Goal: Information Seeking & Learning: Find specific fact

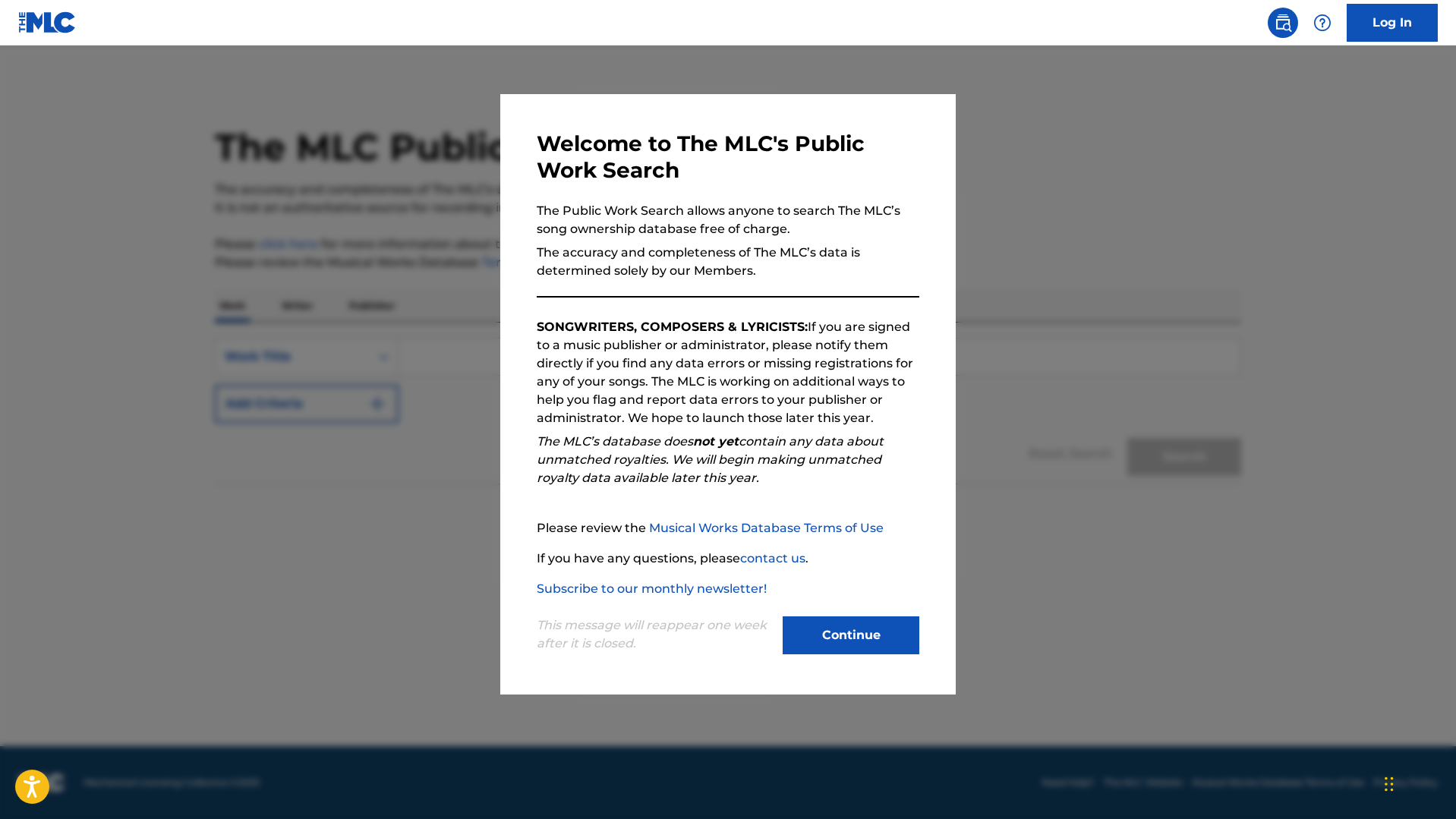
click at [868, 646] on button "Continue" at bounding box center [851, 635] width 137 height 38
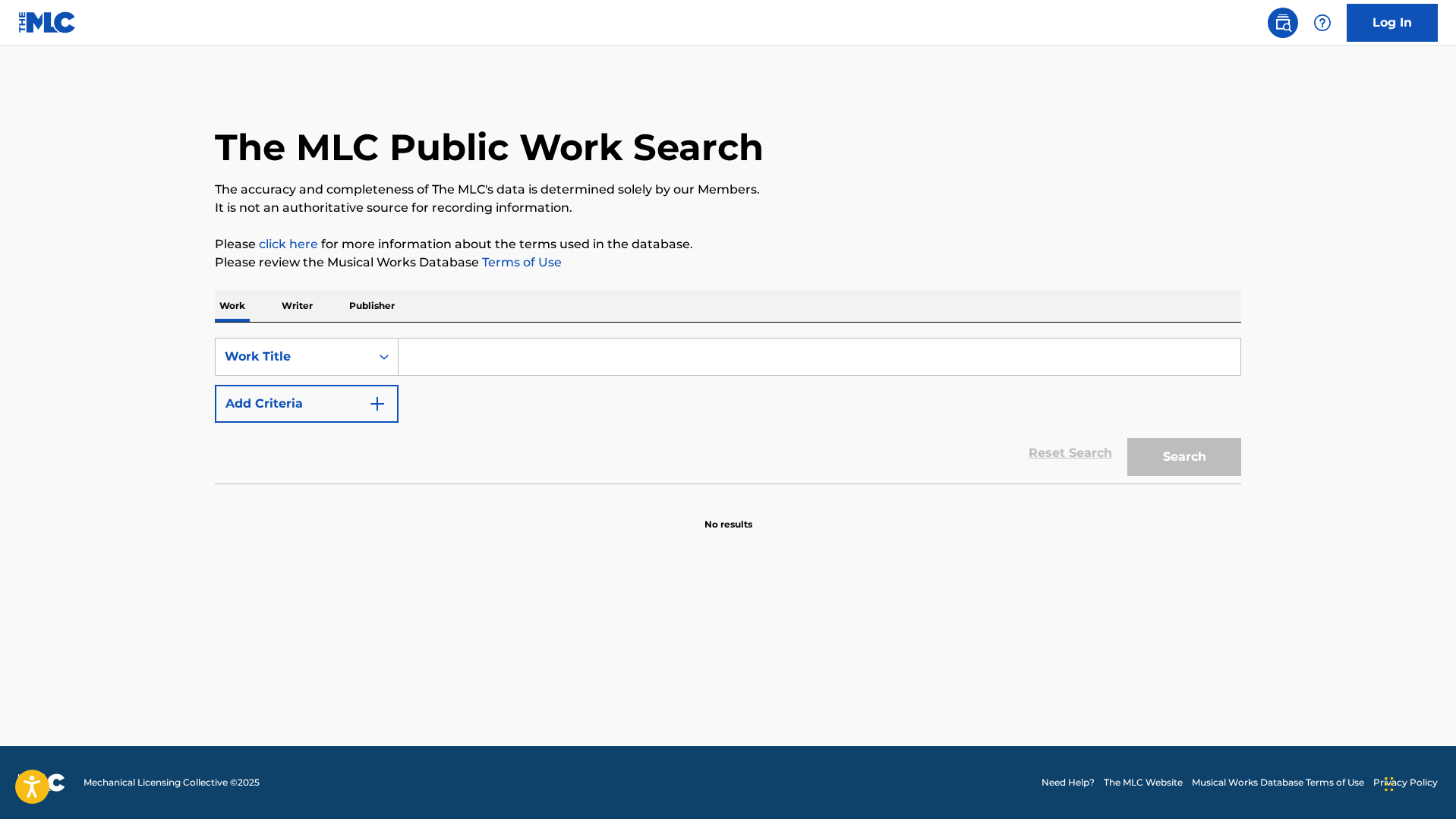
click at [547, 367] on input "Search Form" at bounding box center [819, 356] width 842 height 36
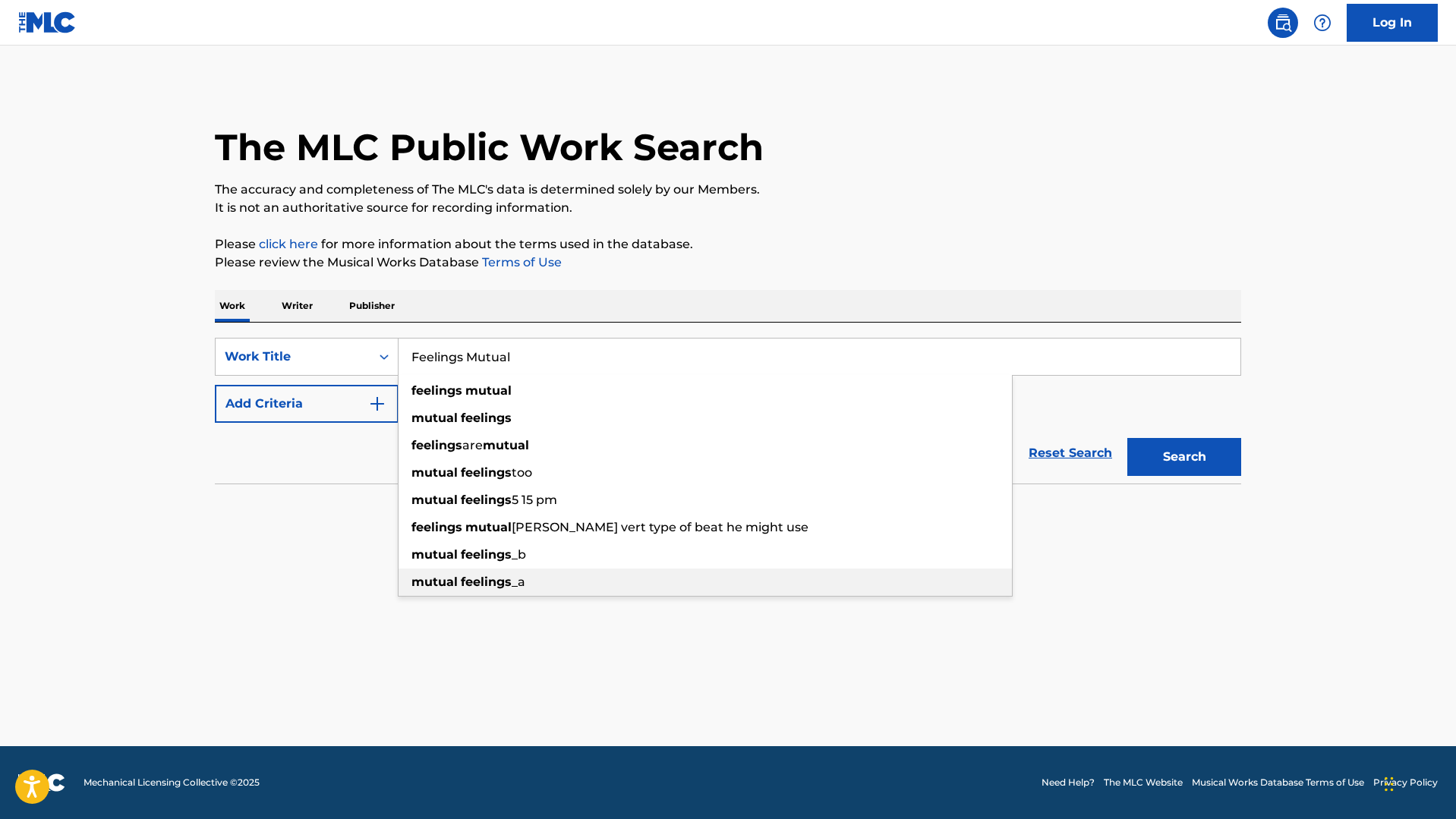
type input "Feelings Mutual"
click at [358, 553] on main "The MLC Public Work Search The accuracy and completeness of The MLC's data is d…" at bounding box center [728, 396] width 1456 height 701
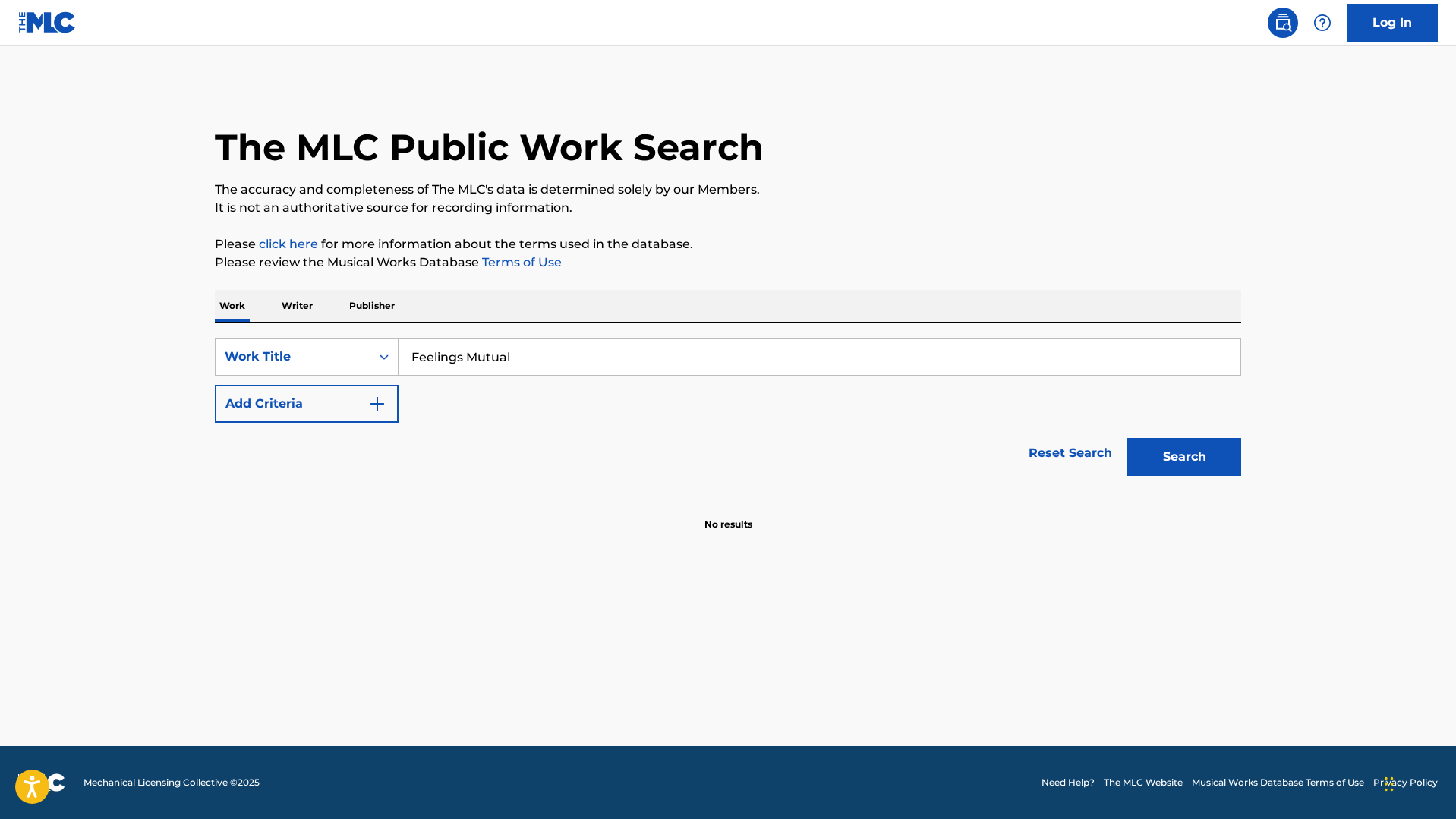
click at [347, 404] on button "Add Criteria" at bounding box center [307, 404] width 184 height 38
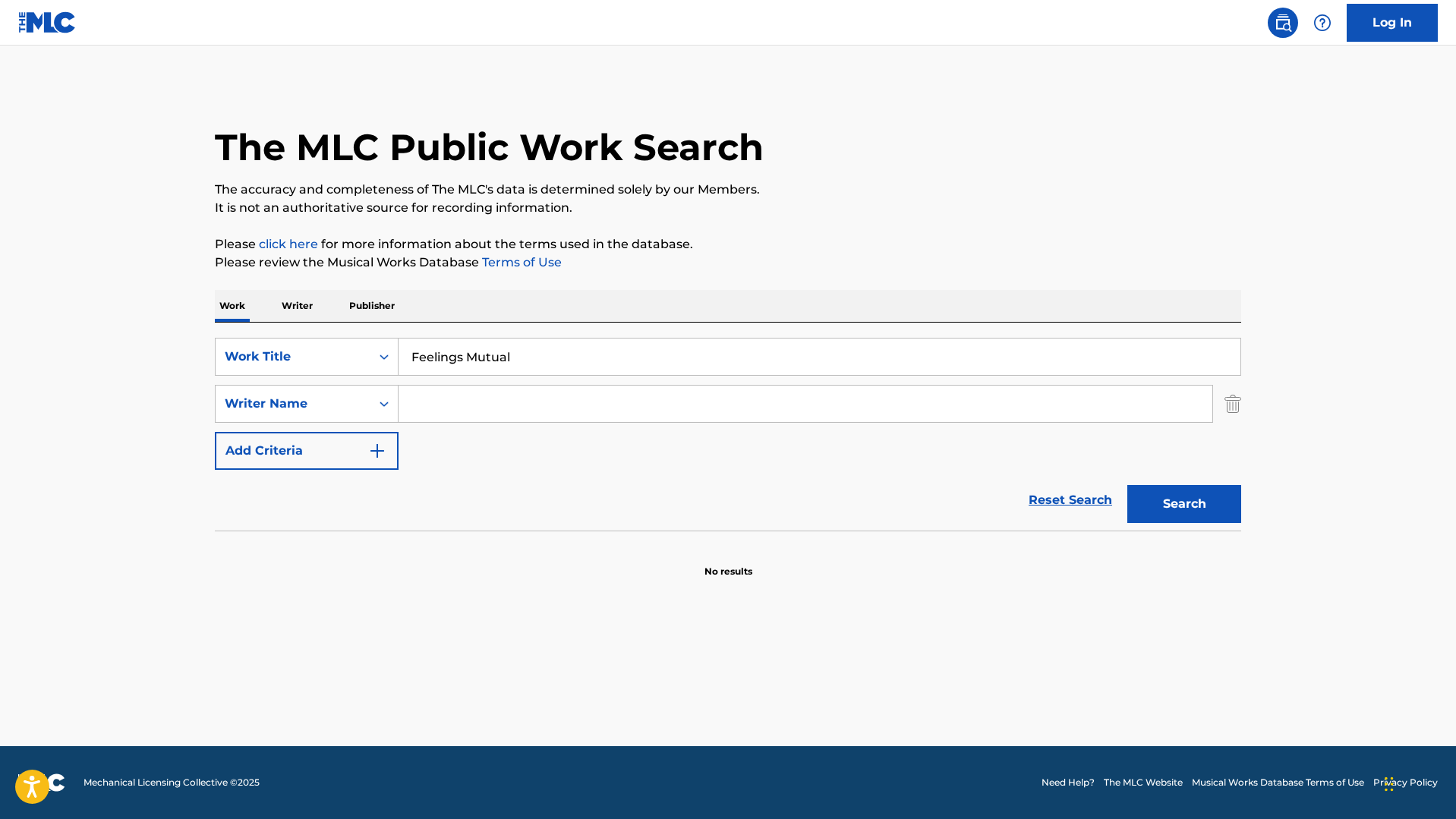
click at [482, 404] on input "Search Form" at bounding box center [805, 404] width 814 height 36
type input "Lil Uzi Vert"
click at [1185, 504] on button "Search" at bounding box center [1184, 504] width 114 height 38
drag, startPoint x: 544, startPoint y: 399, endPoint x: 428, endPoint y: 394, distance: 116.1
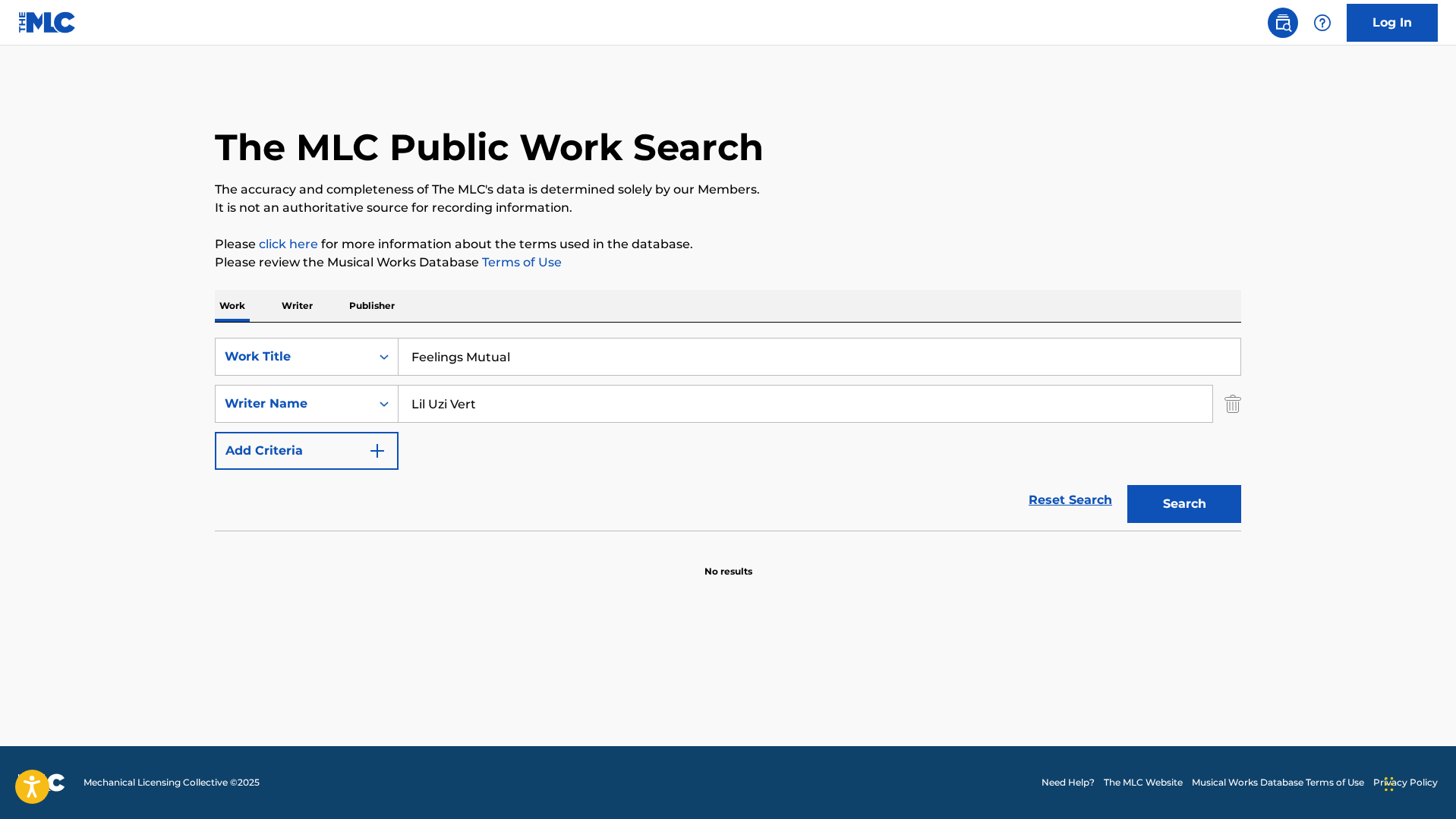
click at [428, 394] on input "Lil Uzi Vert" at bounding box center [805, 404] width 814 height 36
paste input "Symere [PERSON_NAME]"
type input "Symere [PERSON_NAME]"
click at [1185, 504] on button "Search" at bounding box center [1184, 504] width 114 height 38
drag, startPoint x: 518, startPoint y: 356, endPoint x: 345, endPoint y: 318, distance: 177.1
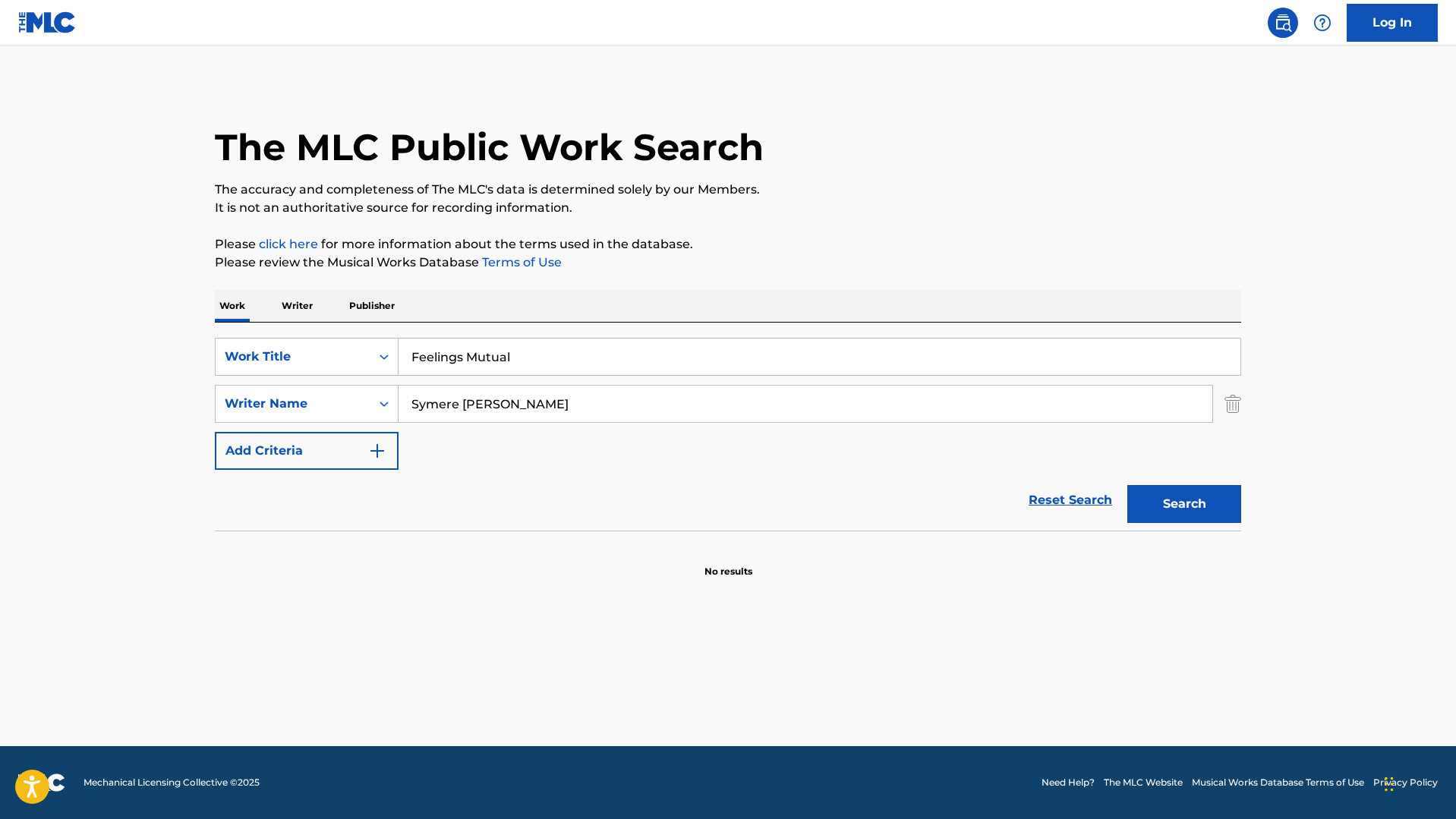
click at [345, 318] on div "Work Writer Publisher SearchWithCriteria28b4220d-5f4c-4128-8595-c7919178b4dc Wo…" at bounding box center [728, 434] width 1027 height 289
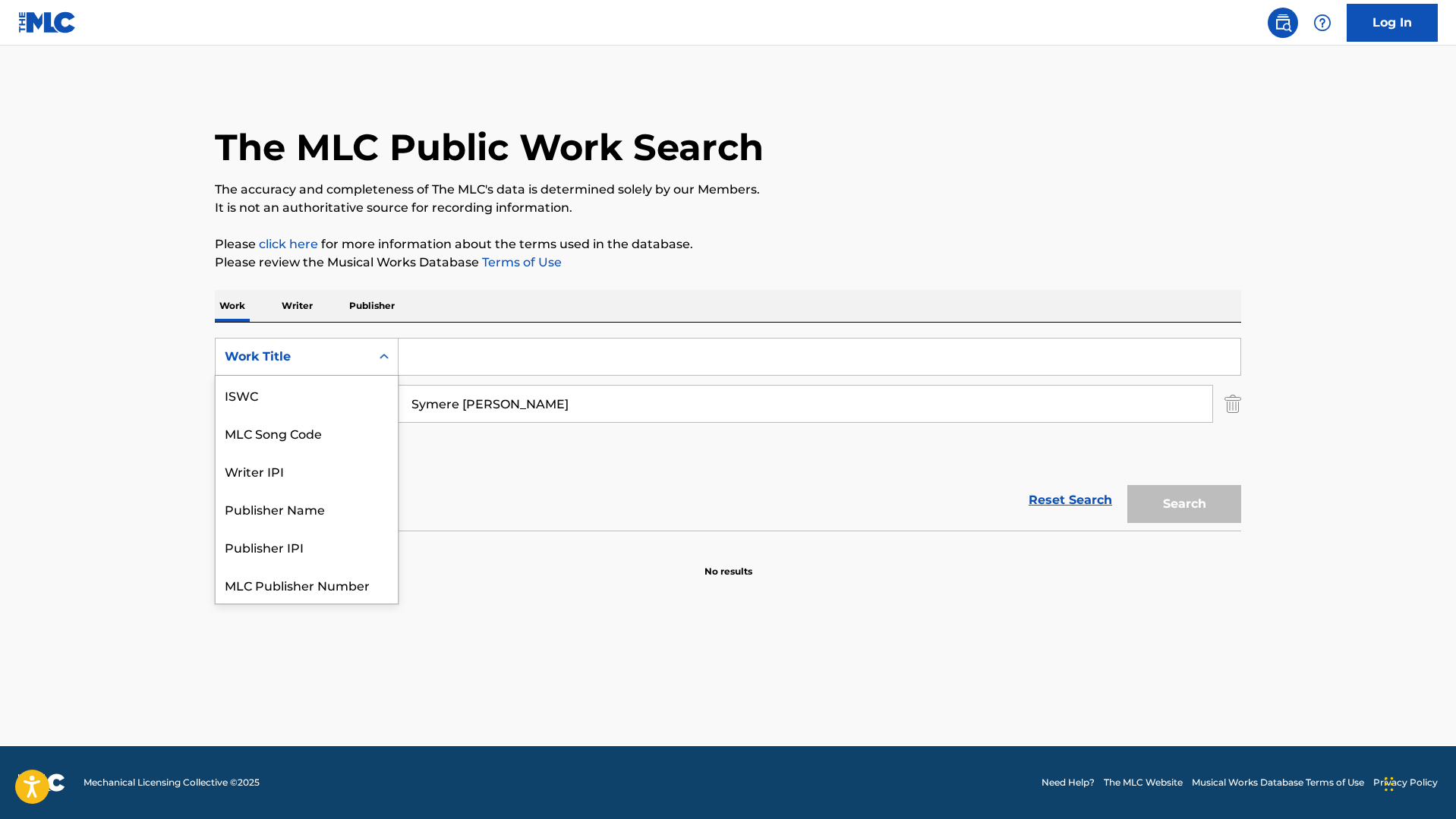
click at [377, 367] on div "Search Form" at bounding box center [383, 356] width 27 height 27
click at [307, 306] on p "Writer" at bounding box center [298, 306] width 41 height 32
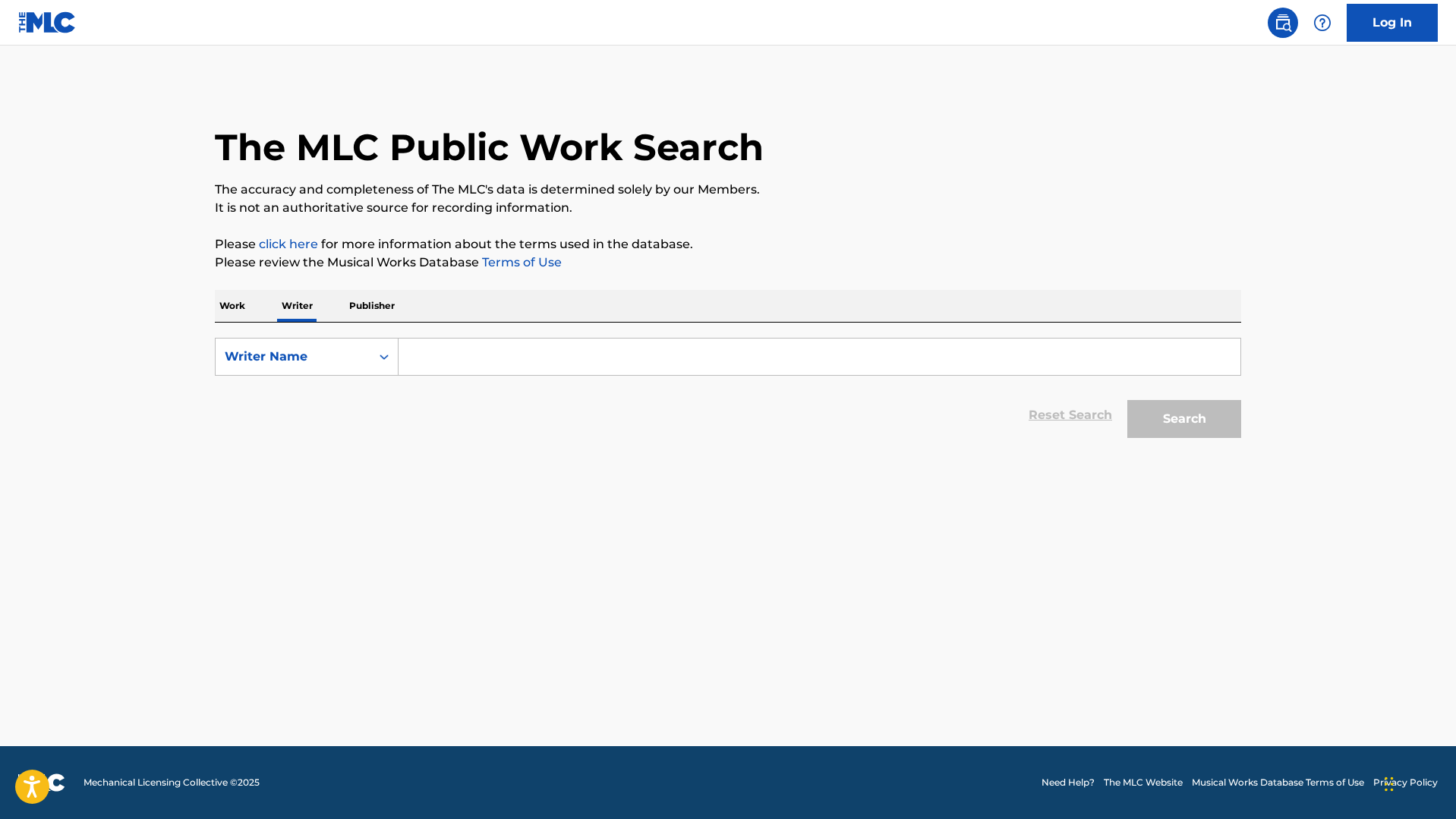
click at [416, 354] on input "Search Form" at bounding box center [819, 356] width 842 height 36
paste input "Symere [PERSON_NAME]"
type input "Symere [PERSON_NAME]"
click at [1185, 419] on button "Search" at bounding box center [1184, 419] width 114 height 38
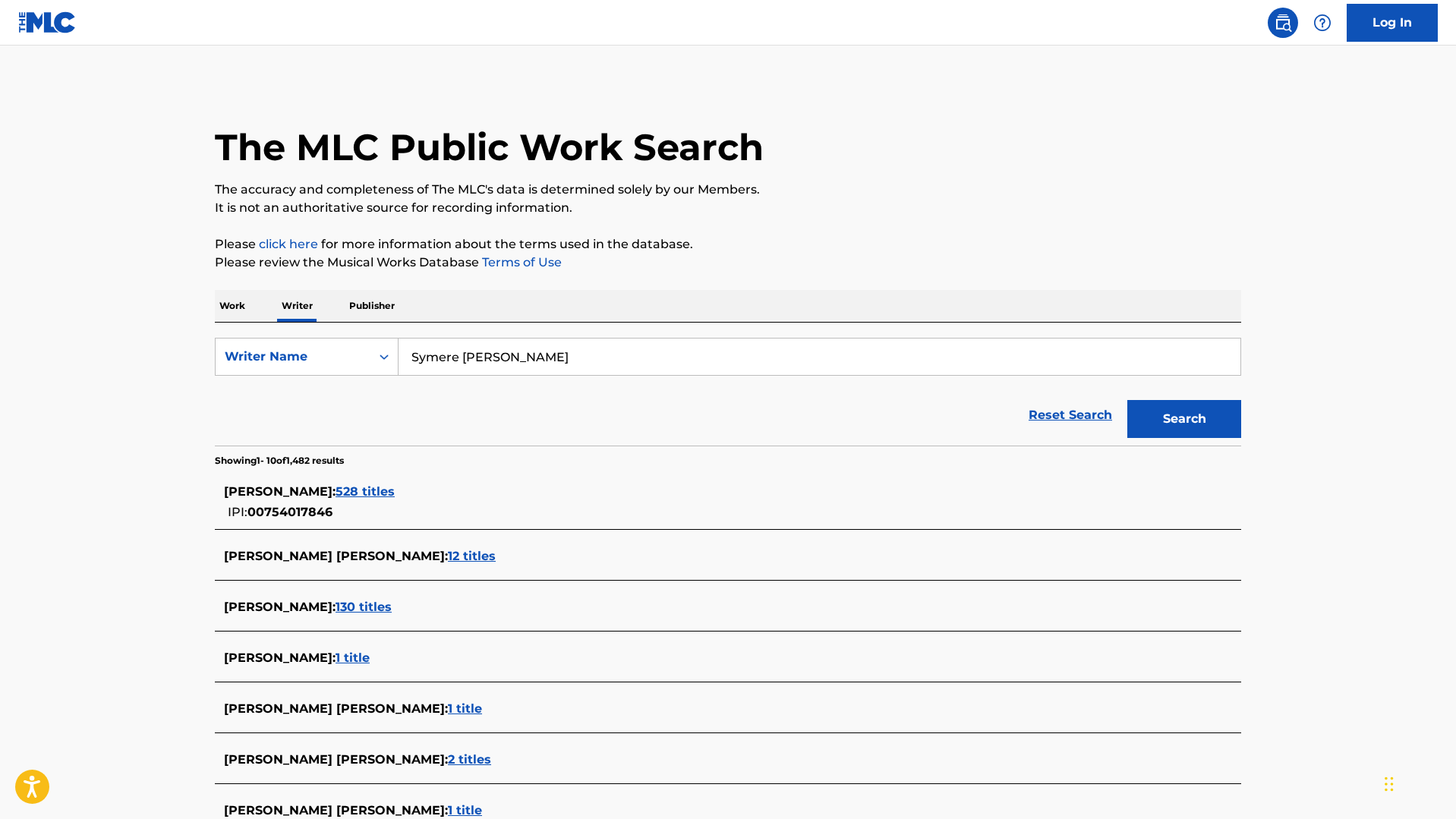
click at [366, 491] on span "528 titles" at bounding box center [365, 491] width 59 height 14
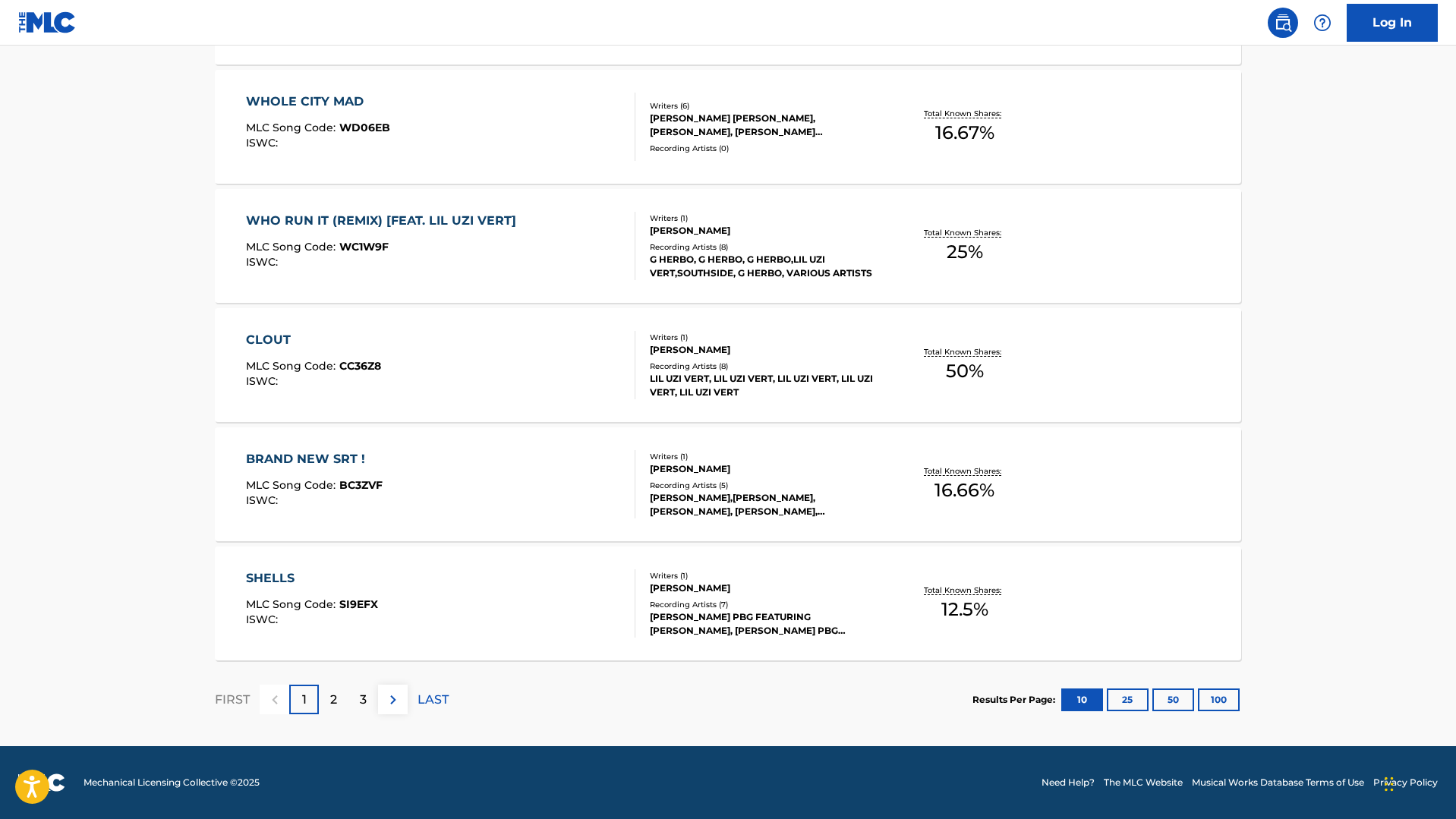
scroll to position [1039, 0]
click at [330, 706] on p "2" at bounding box center [334, 700] width 7 height 19
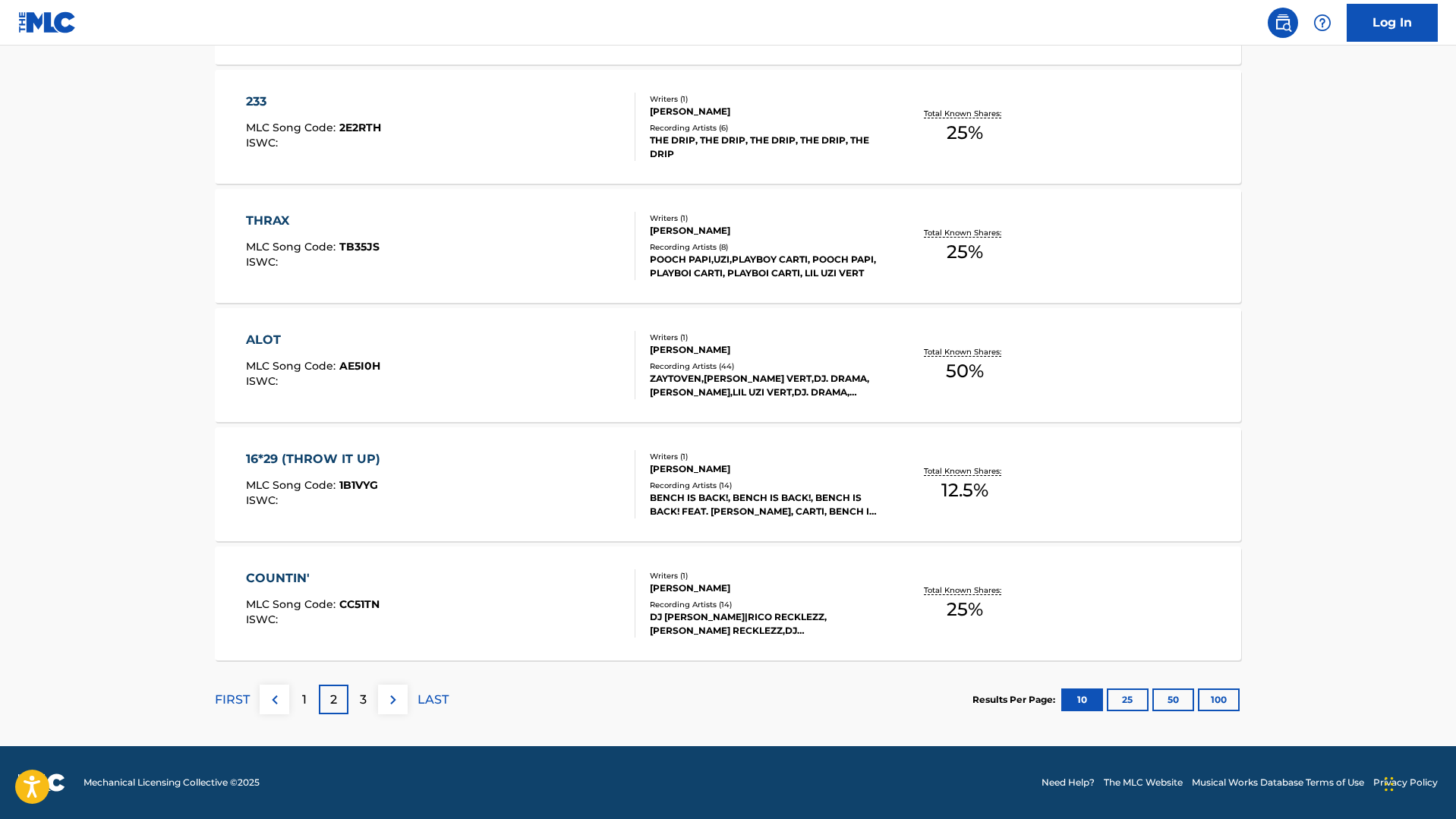
click at [359, 704] on div "3" at bounding box center [363, 700] width 30 height 30
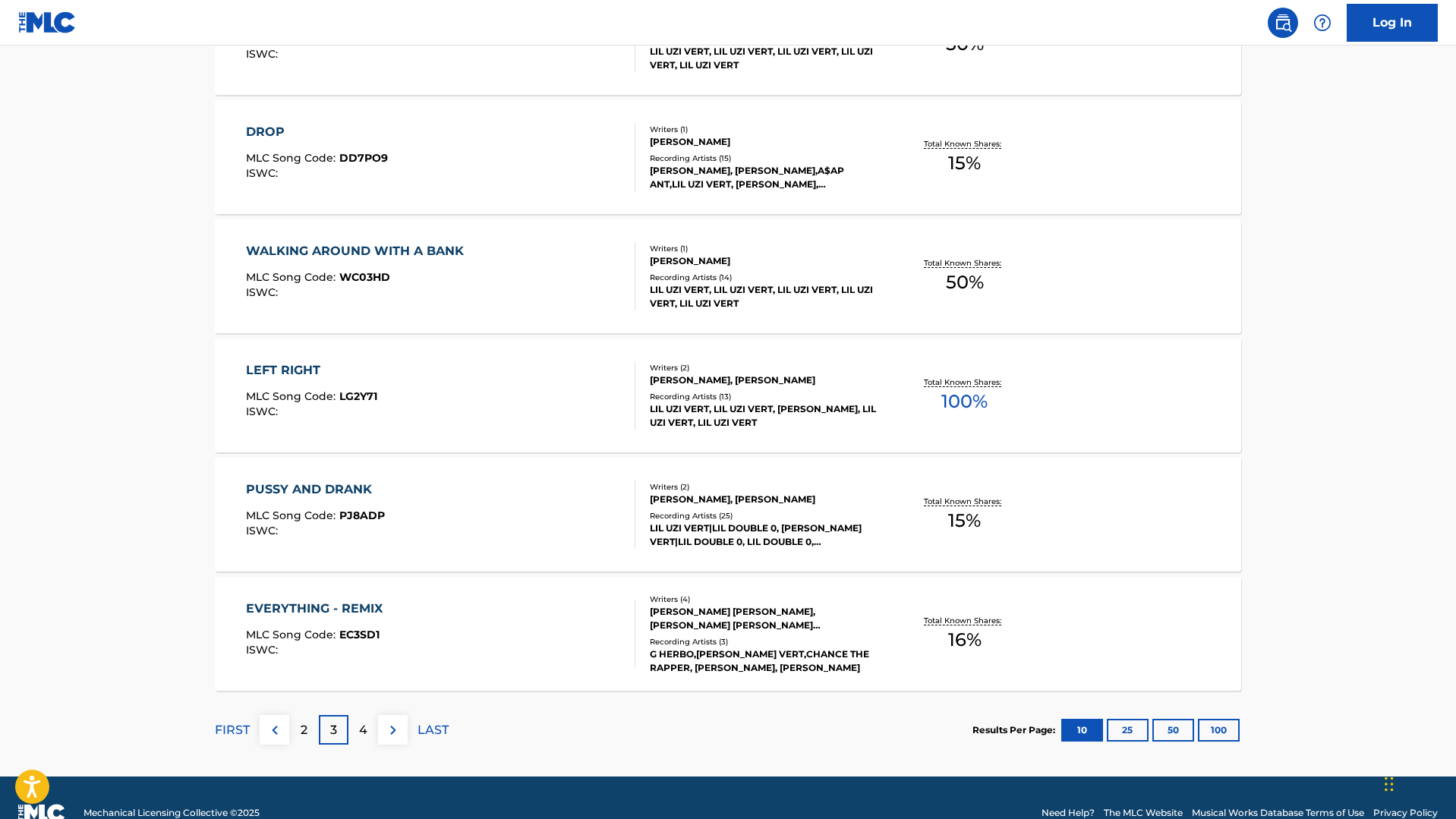
scroll to position [1028, 0]
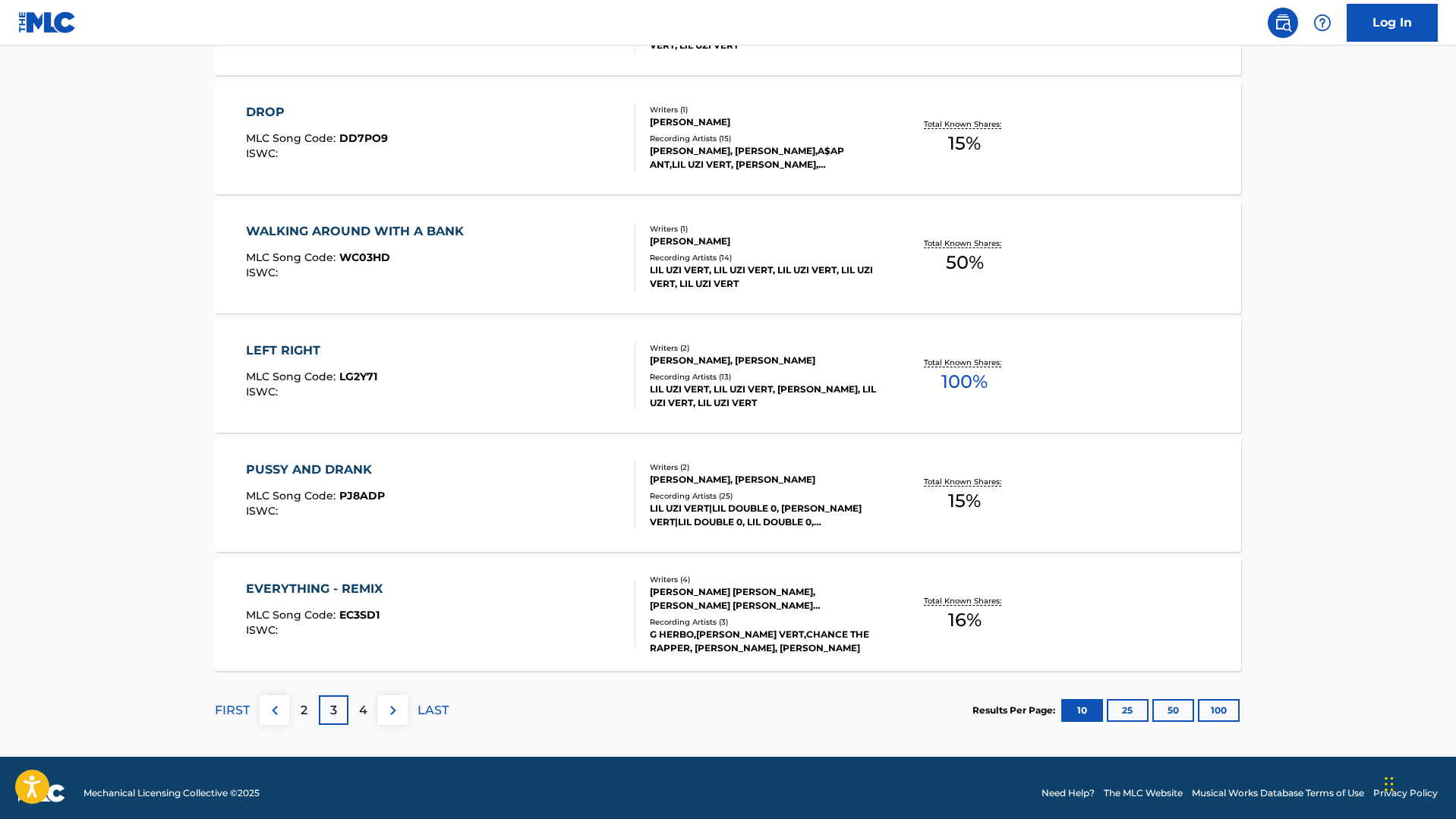
click at [361, 706] on p "4" at bounding box center [362, 710] width 8 height 19
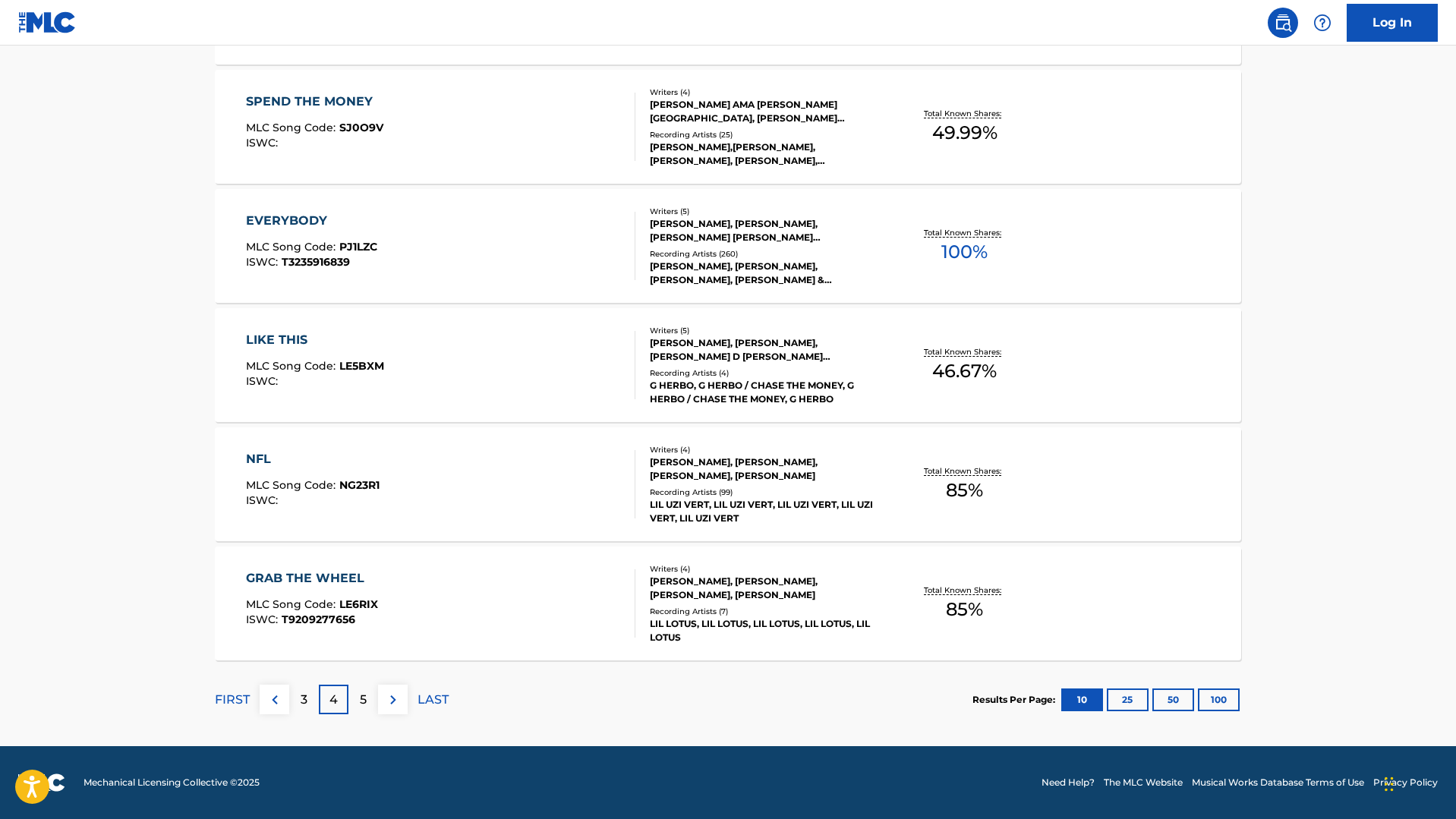
scroll to position [1039, 0]
click at [361, 686] on div "5" at bounding box center [363, 700] width 30 height 30
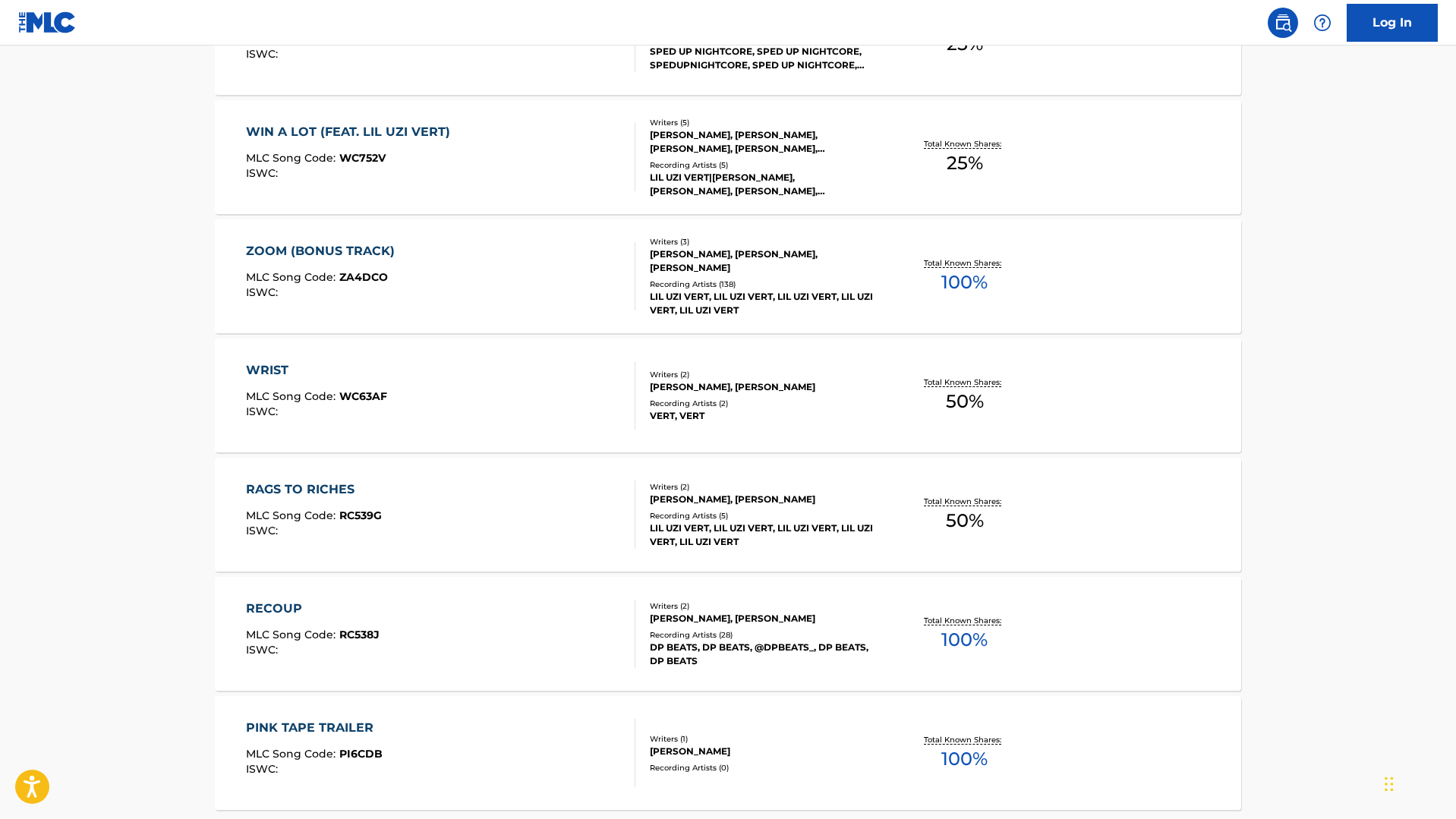
scroll to position [931, 0]
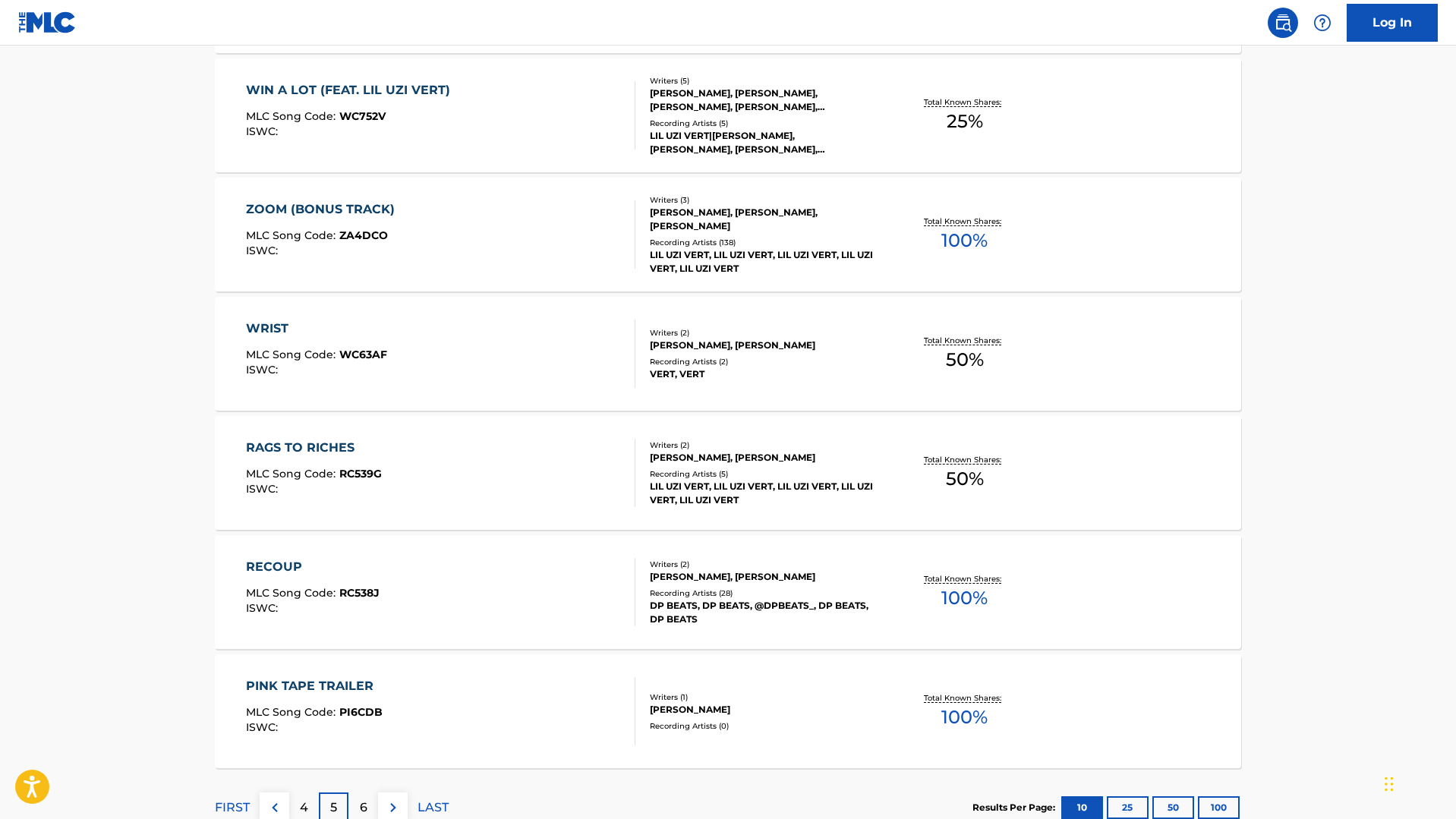
click at [361, 801] on p "6" at bounding box center [363, 808] width 8 height 19
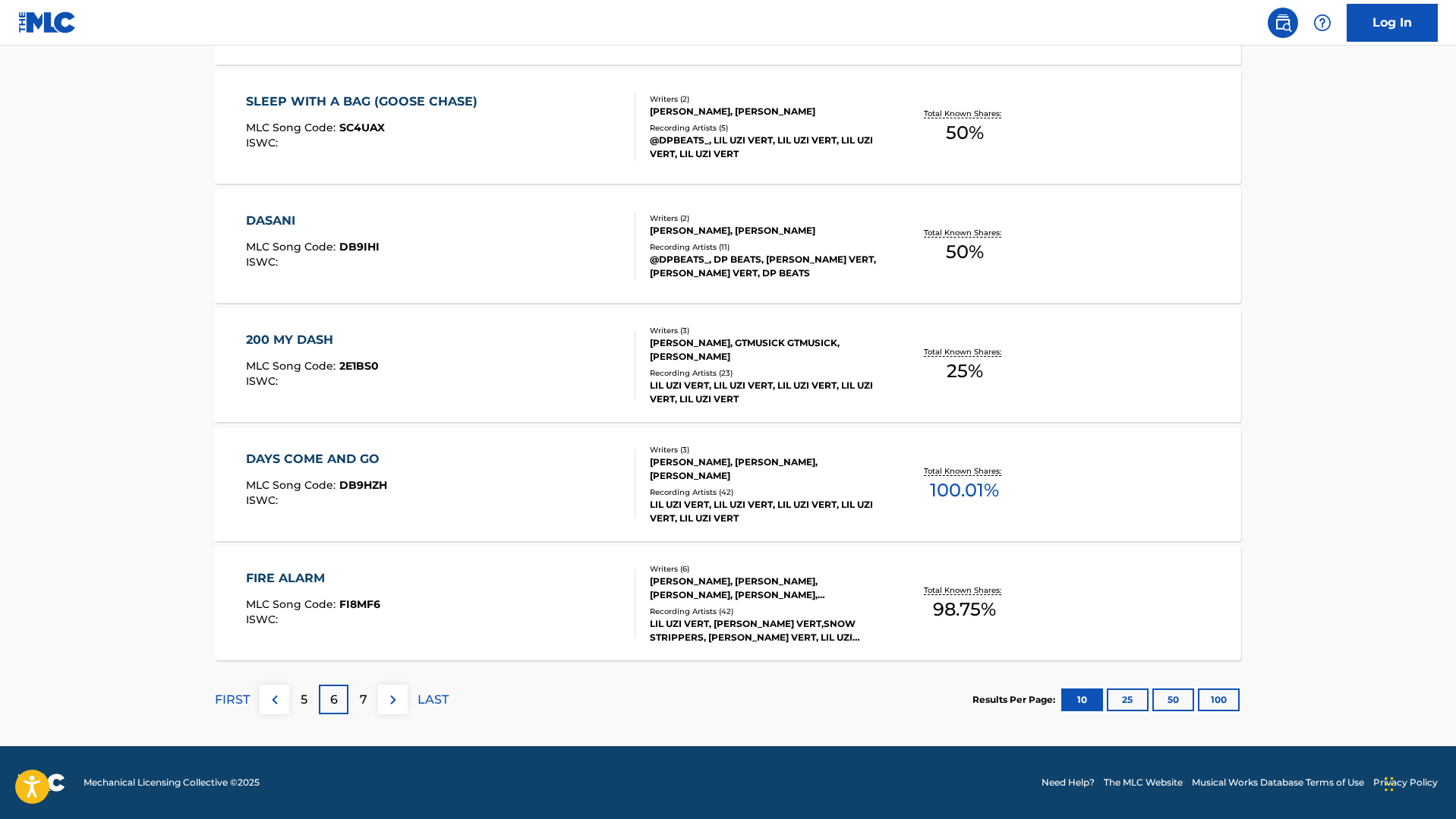
scroll to position [1039, 0]
click at [365, 703] on p "7" at bounding box center [363, 700] width 8 height 19
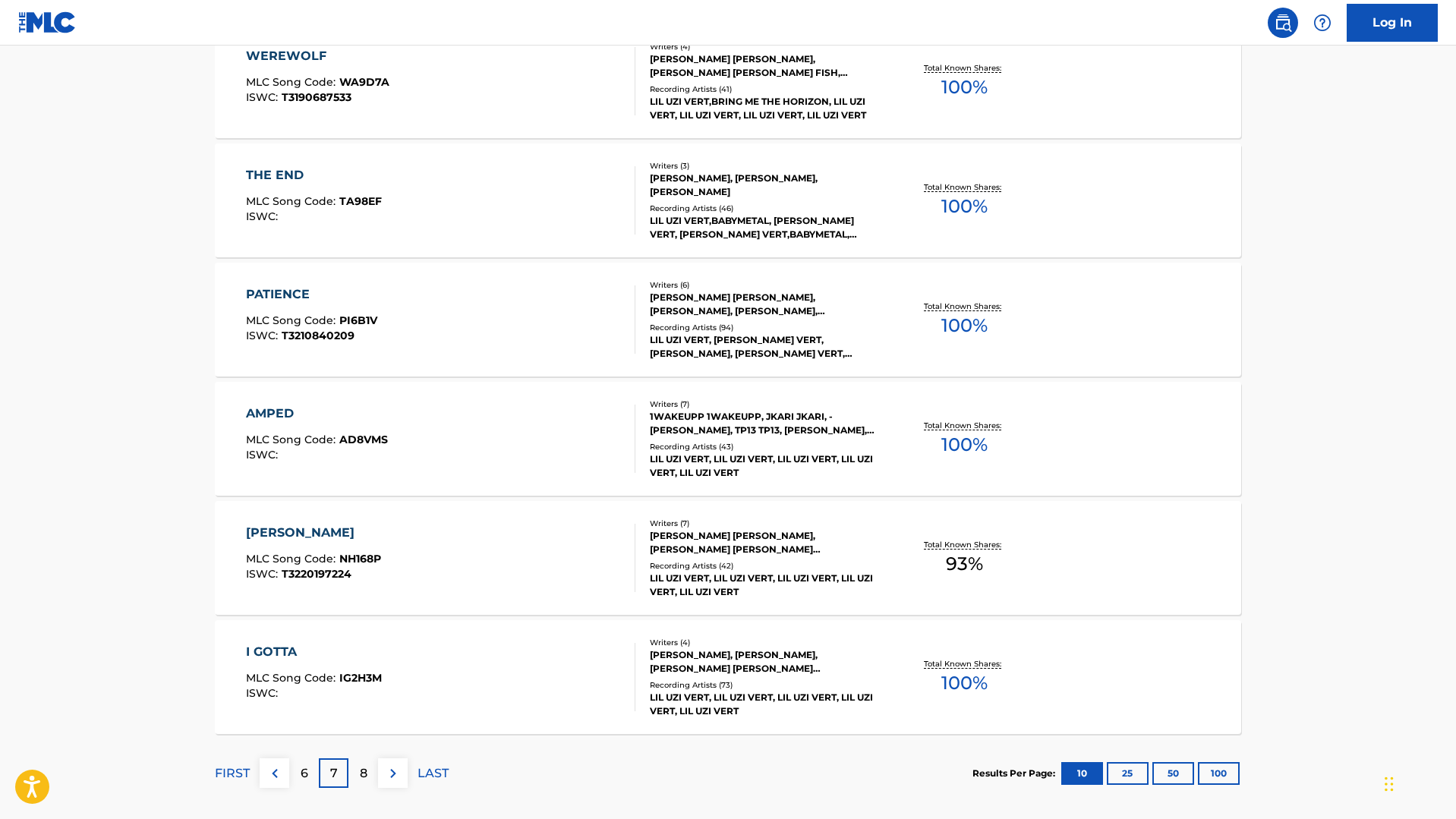
scroll to position [1020, 0]
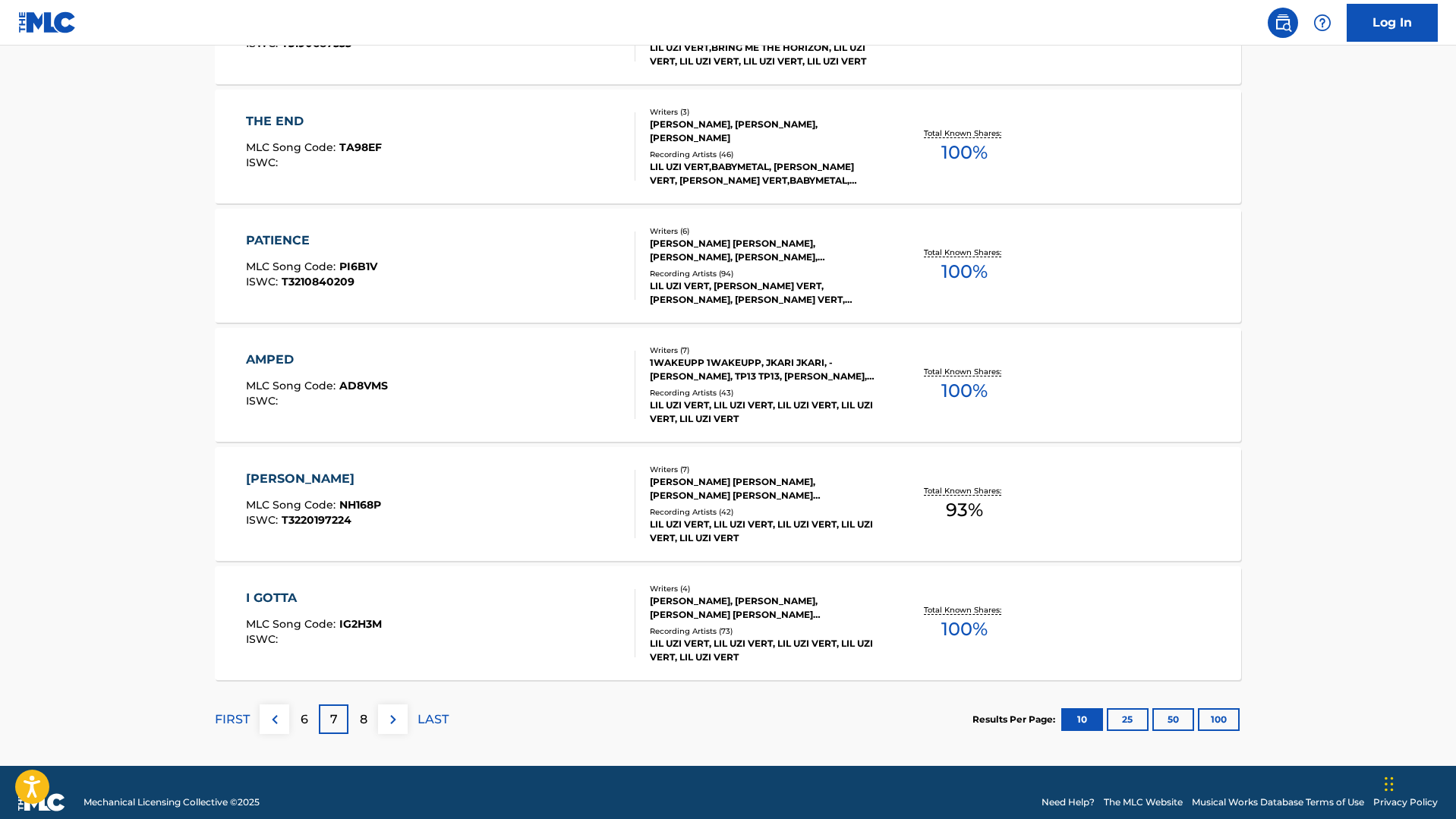
click at [363, 729] on div "8" at bounding box center [363, 719] width 30 height 30
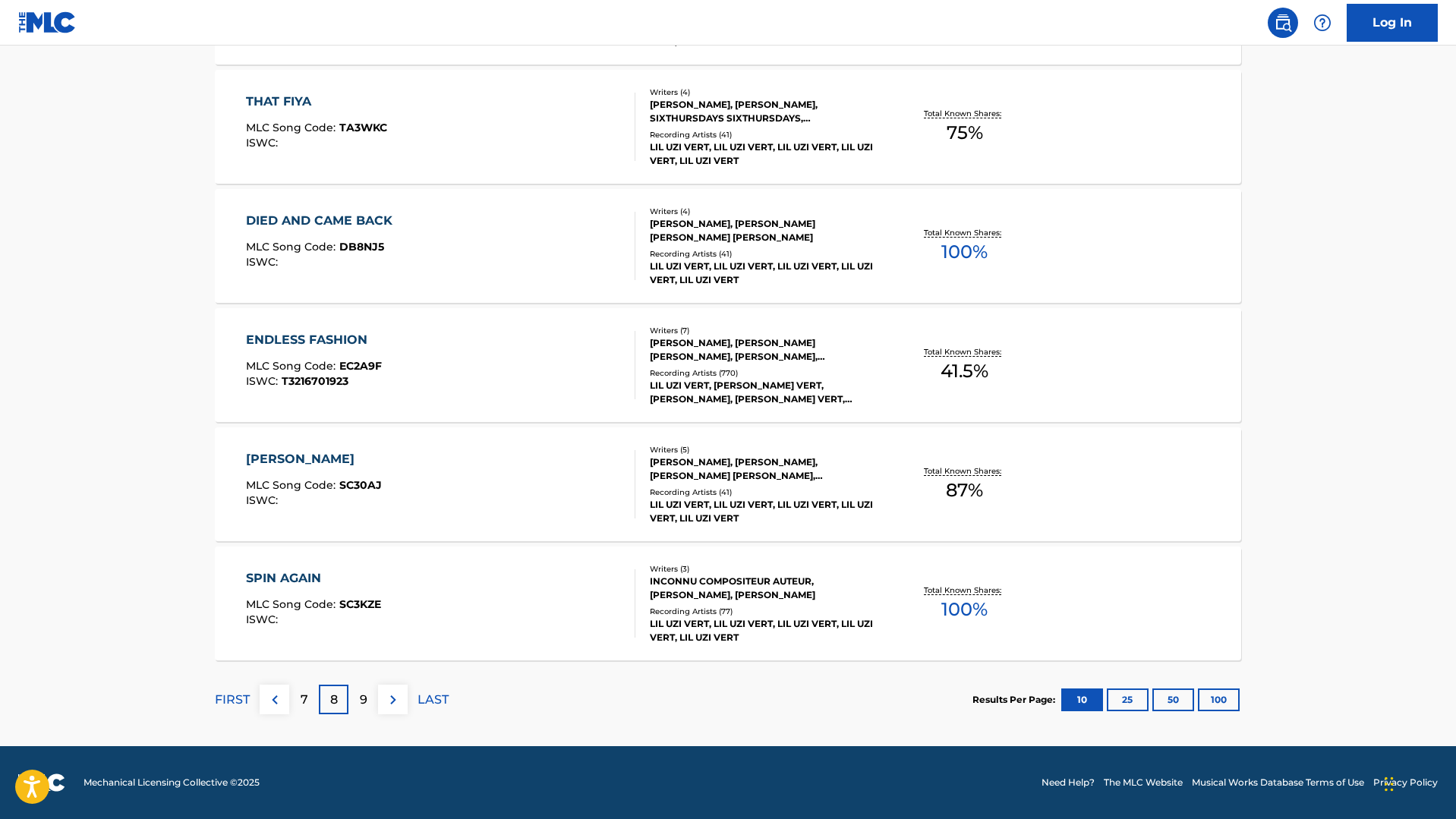
scroll to position [1039, 0]
click at [360, 703] on p "9" at bounding box center [363, 700] width 8 height 19
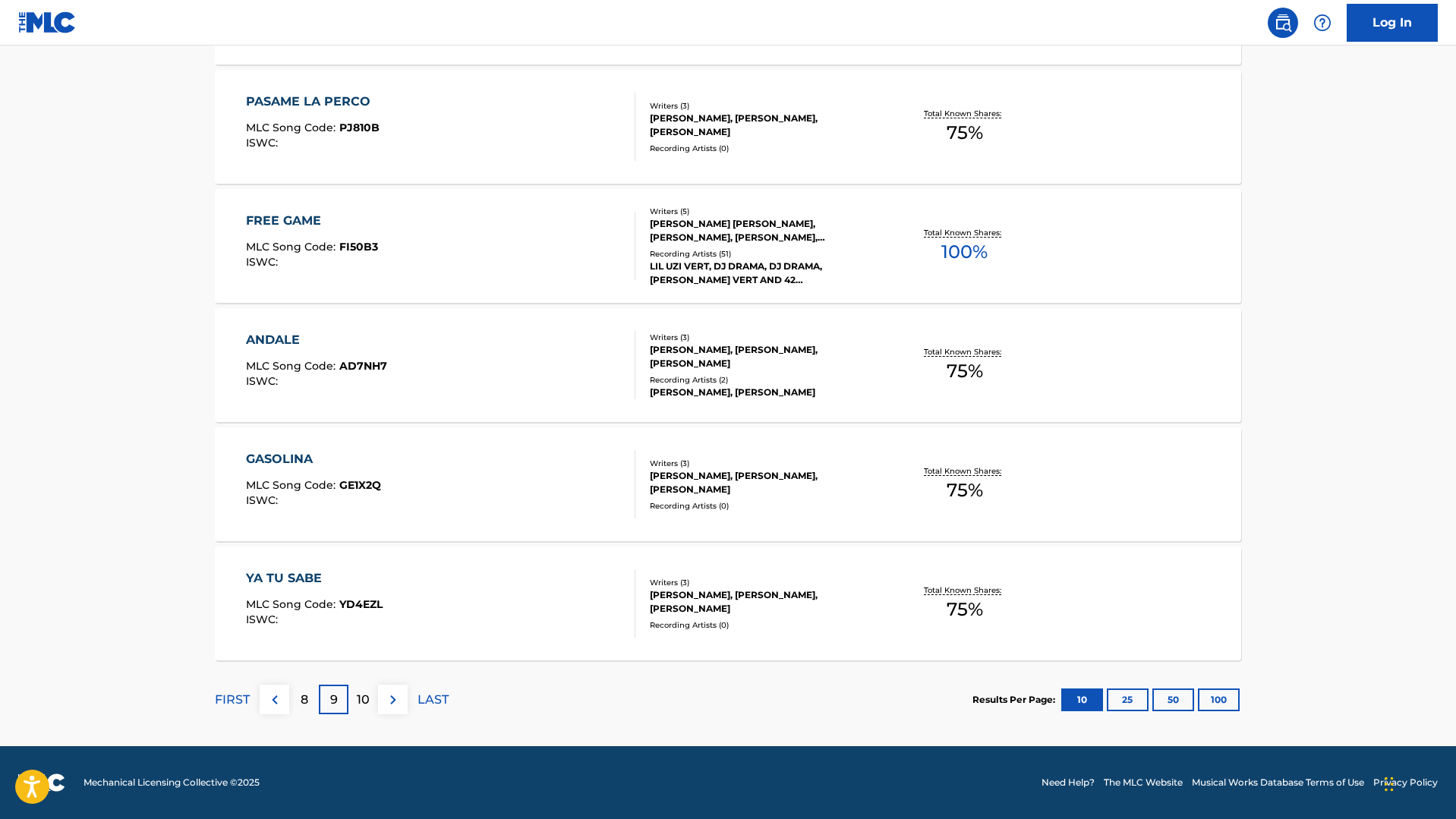
click at [360, 696] on p "10" at bounding box center [363, 700] width 13 height 19
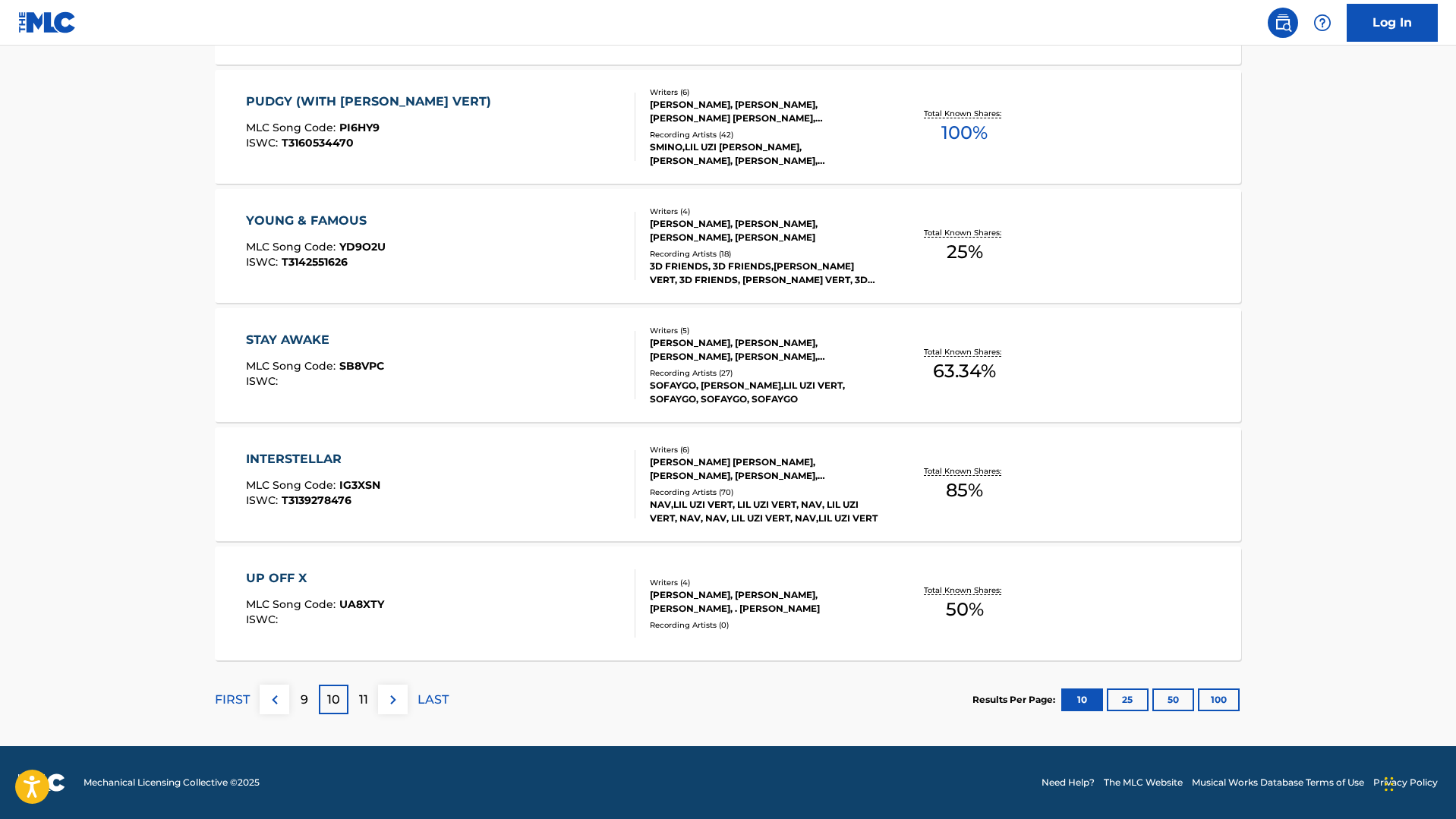
click at [360, 716] on div "FIRST 9 10 11 LAST" at bounding box center [331, 700] width 234 height 79
click at [359, 695] on p "11" at bounding box center [363, 700] width 9 height 19
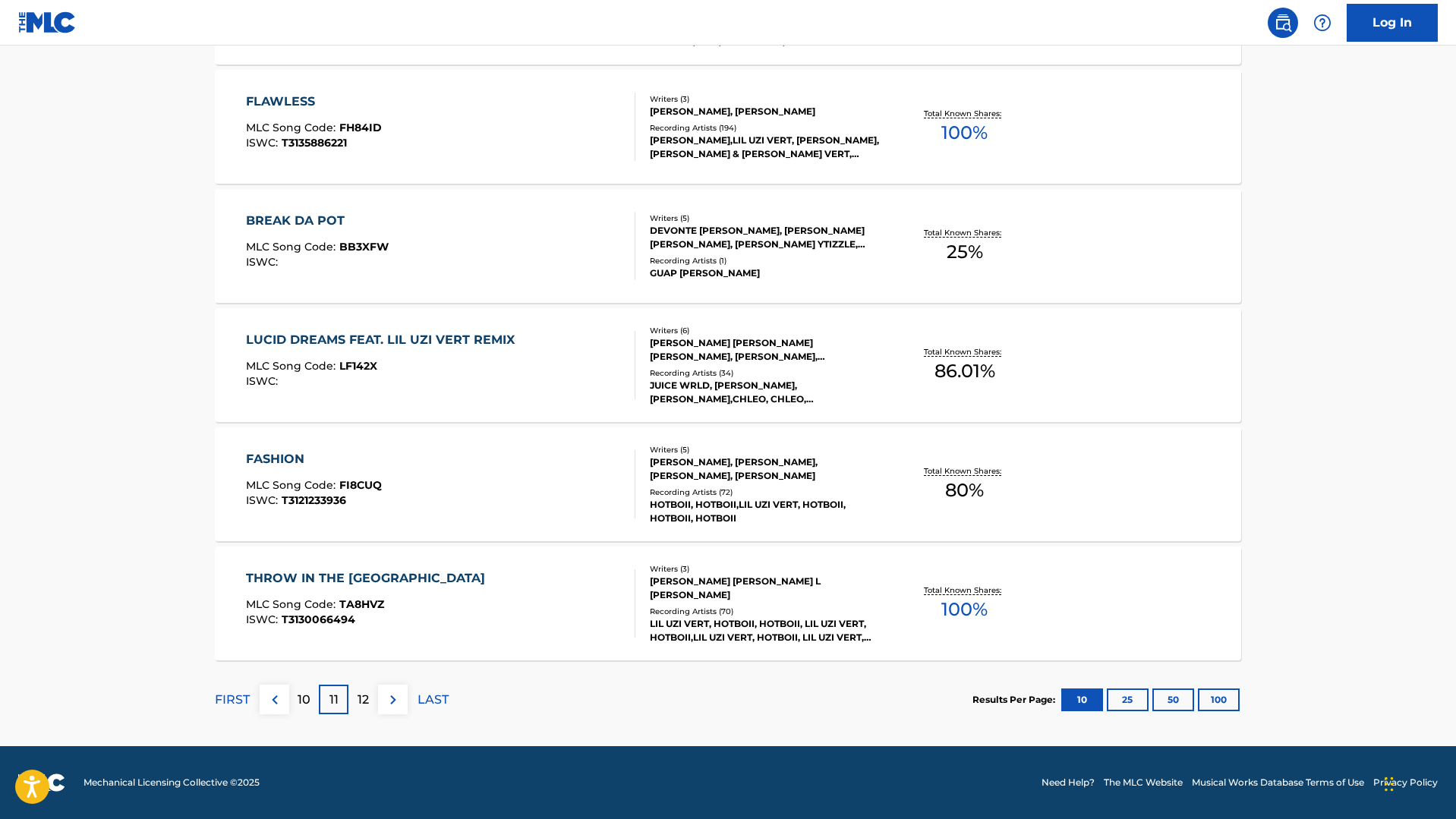
click at [362, 704] on p "12" at bounding box center [363, 700] width 11 height 19
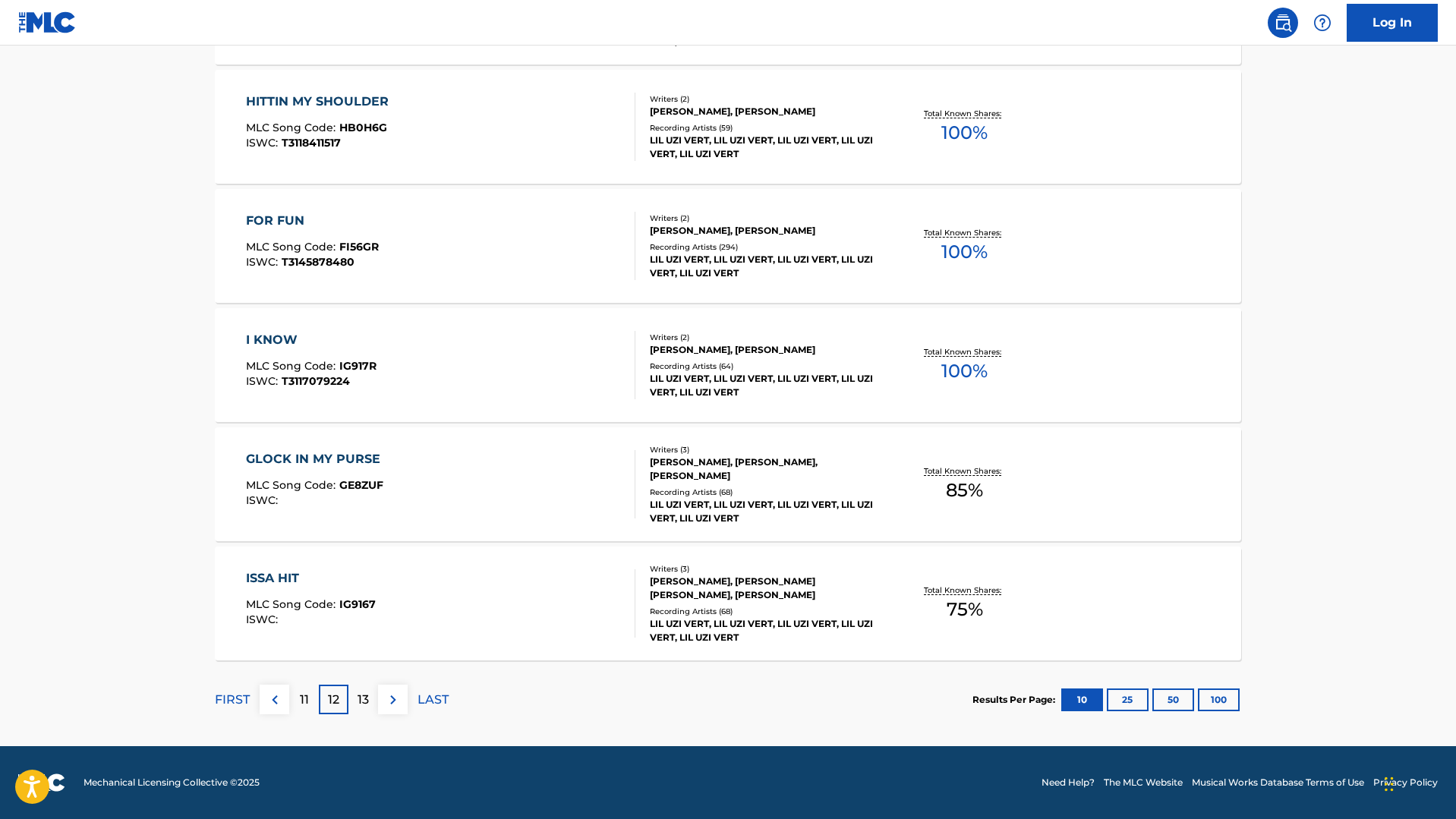
click at [369, 704] on div "13" at bounding box center [363, 700] width 30 height 30
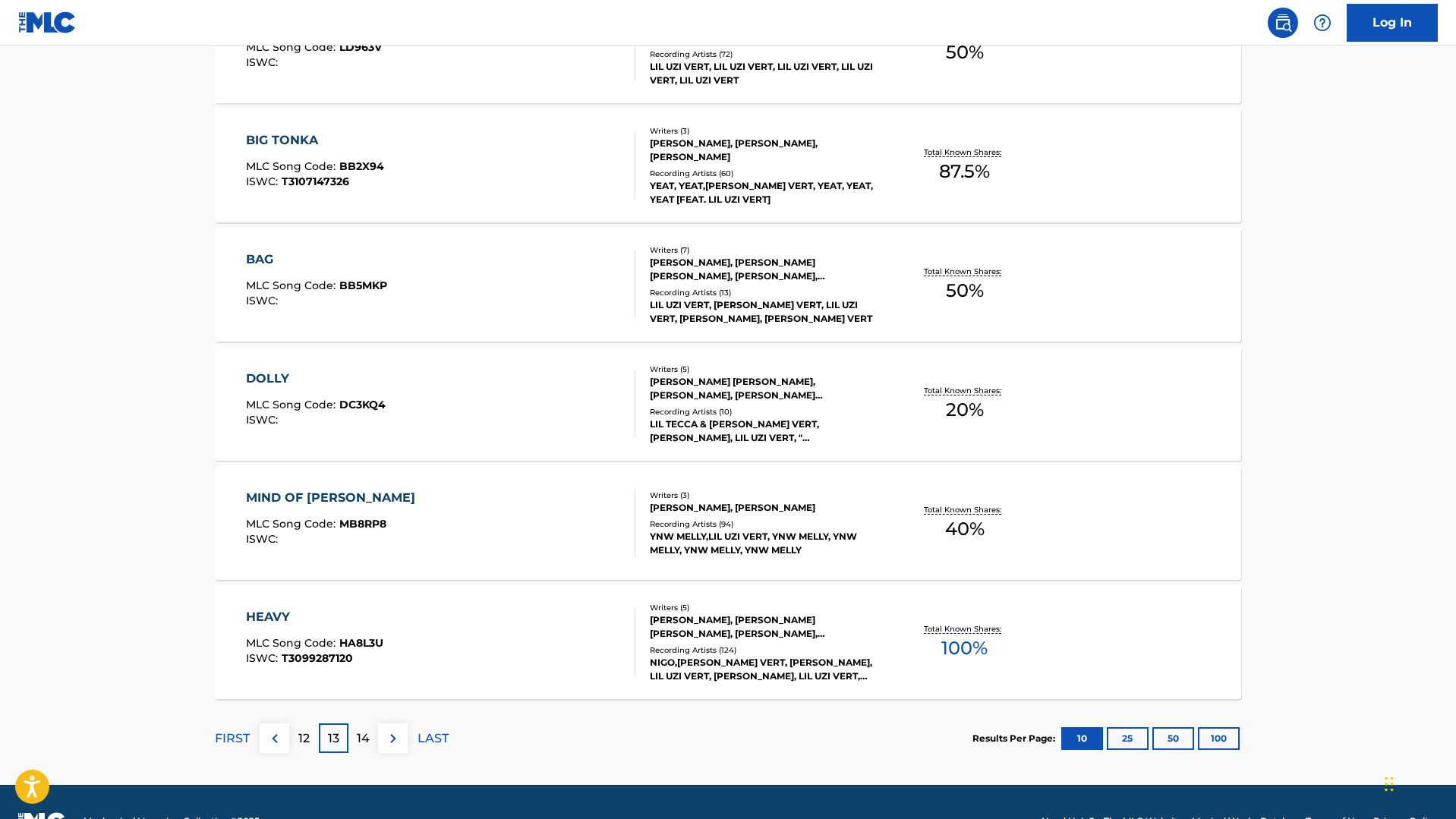
scroll to position [1005, 0]
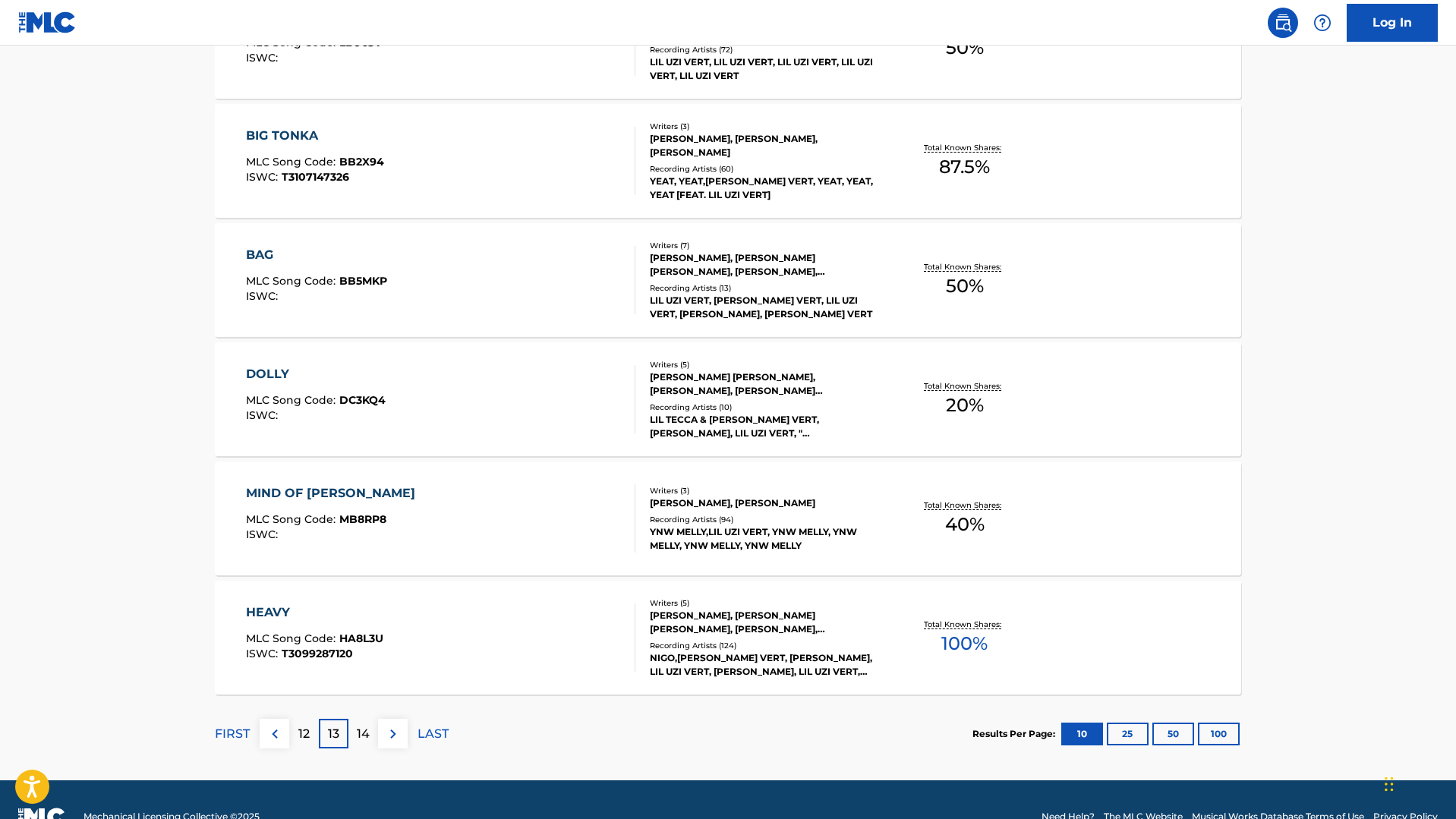
click at [374, 747] on div "14" at bounding box center [363, 734] width 30 height 30
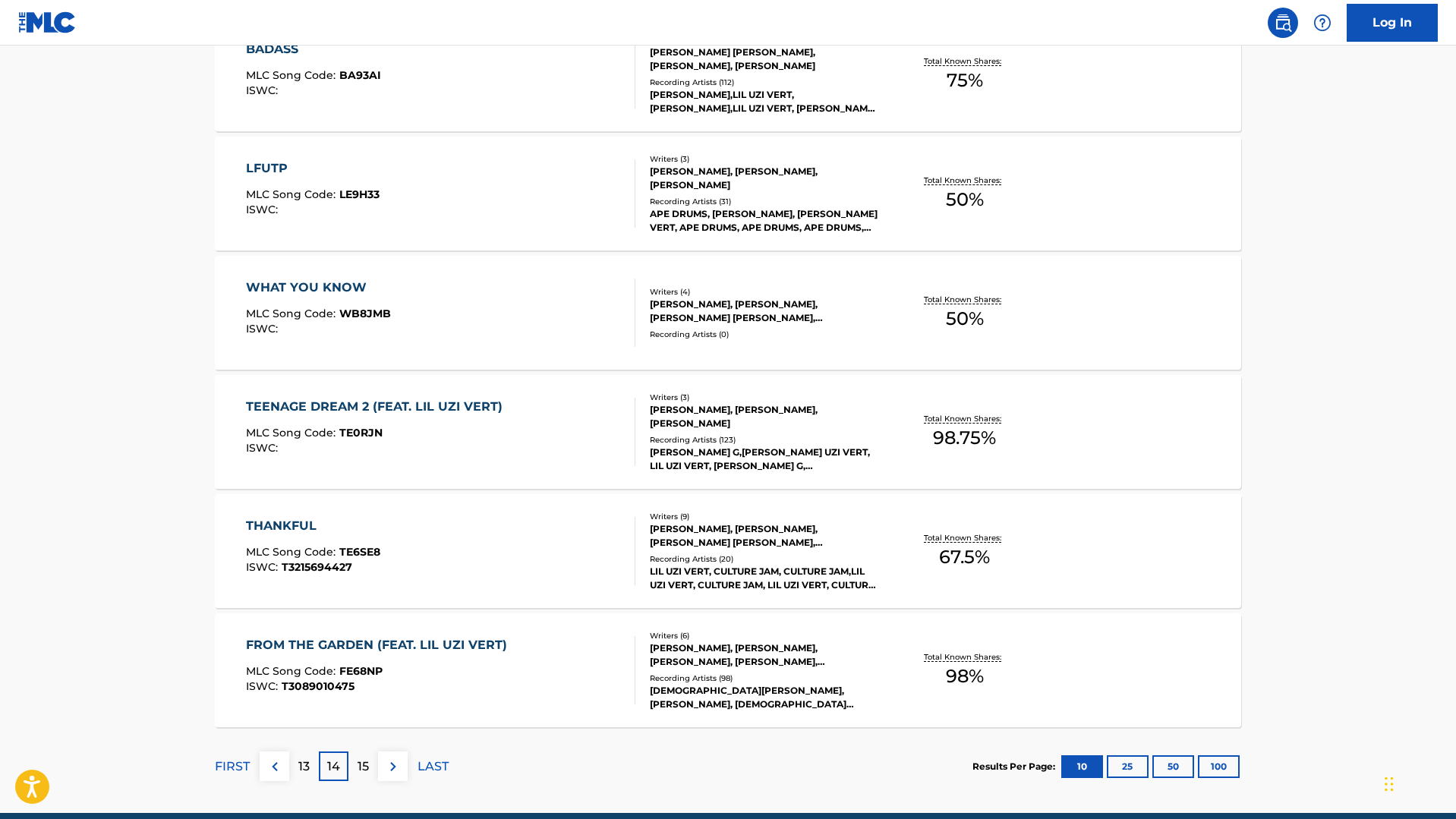
scroll to position [1039, 0]
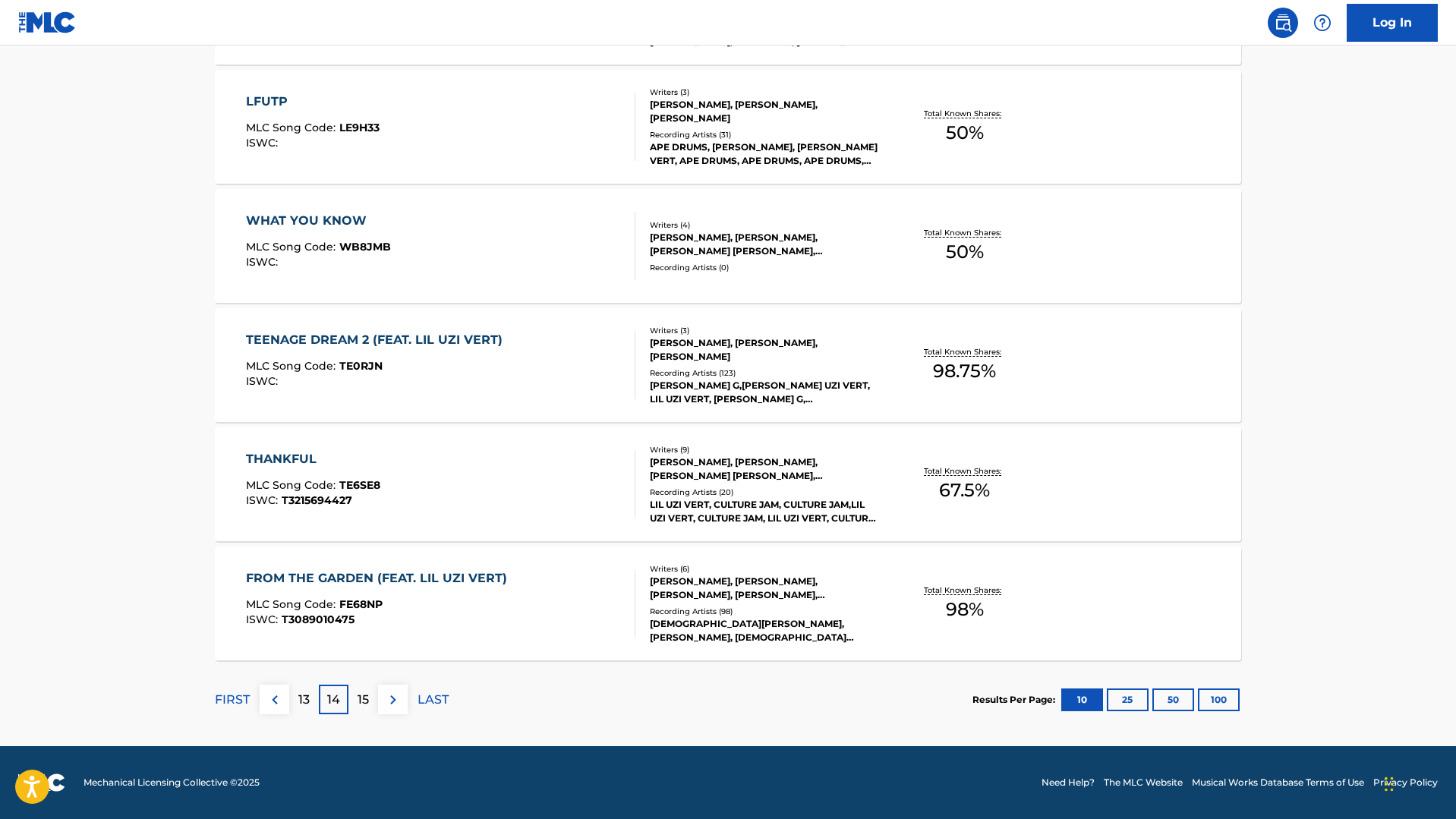
click at [372, 695] on div "15" at bounding box center [363, 700] width 30 height 30
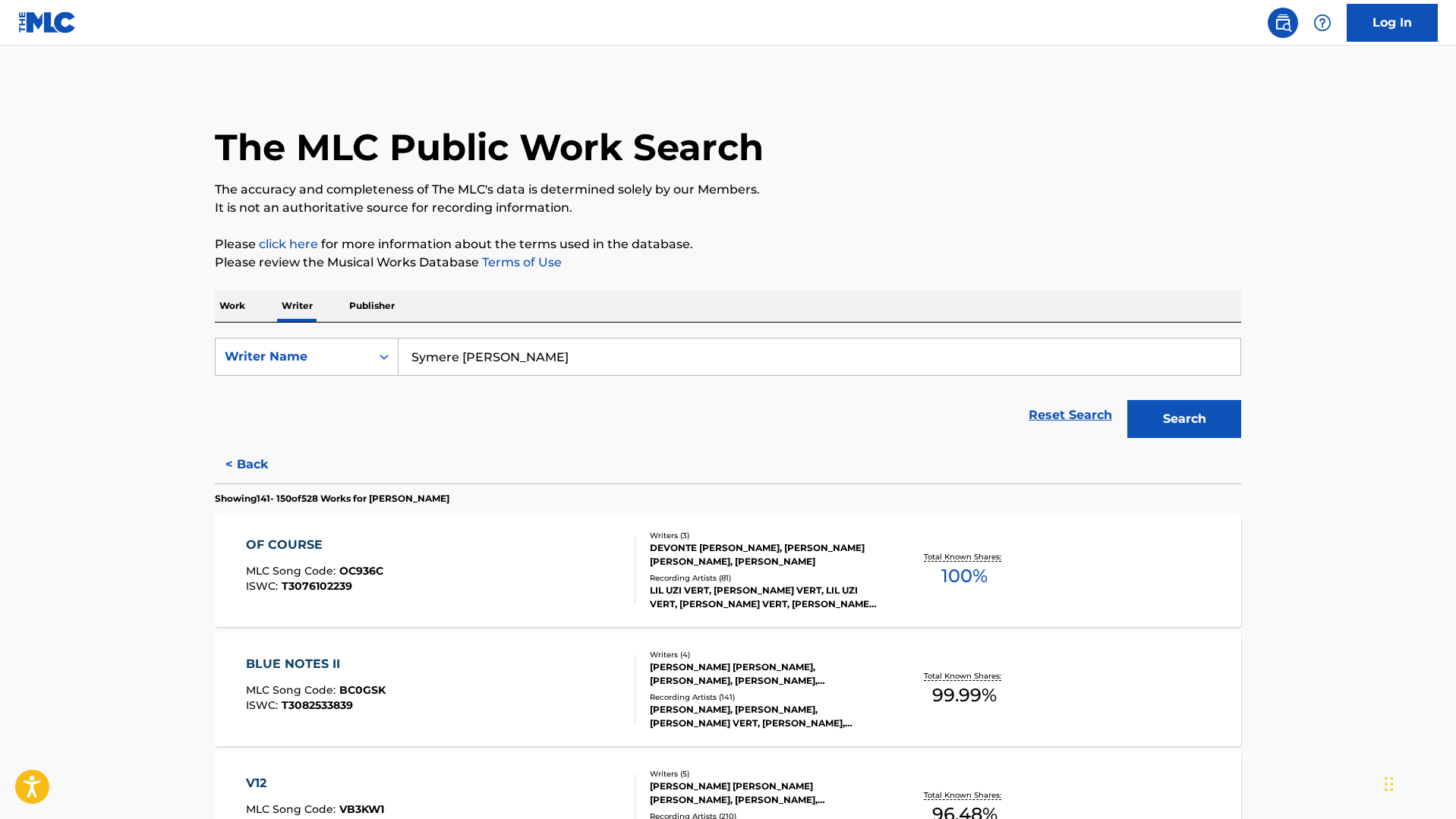
click at [251, 310] on div "Work Writer Publisher" at bounding box center [728, 306] width 1027 height 32
click at [235, 312] on p "Work" at bounding box center [232, 306] width 35 height 32
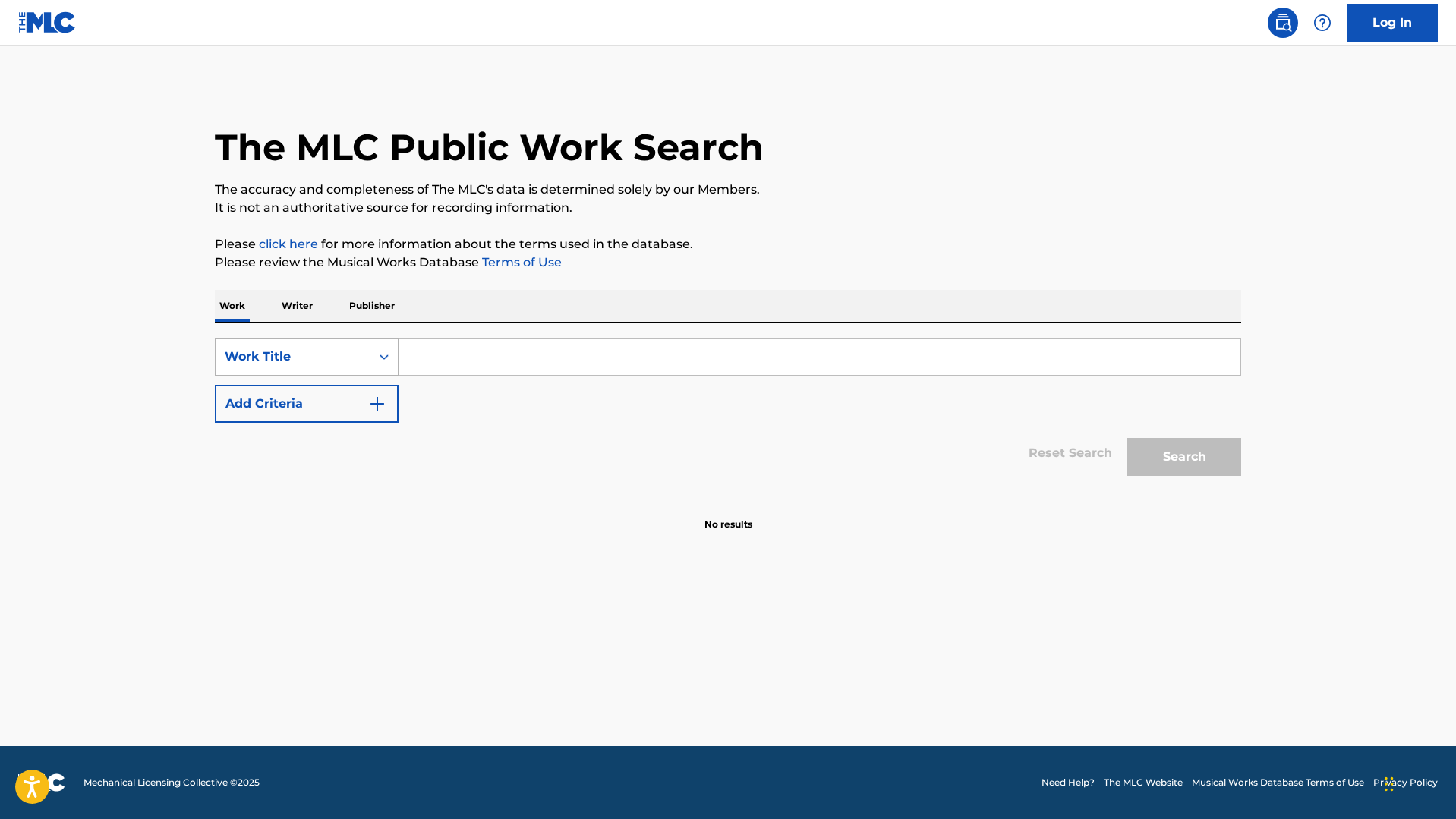
click at [289, 356] on div "Work Title" at bounding box center [292, 357] width 137 height 19
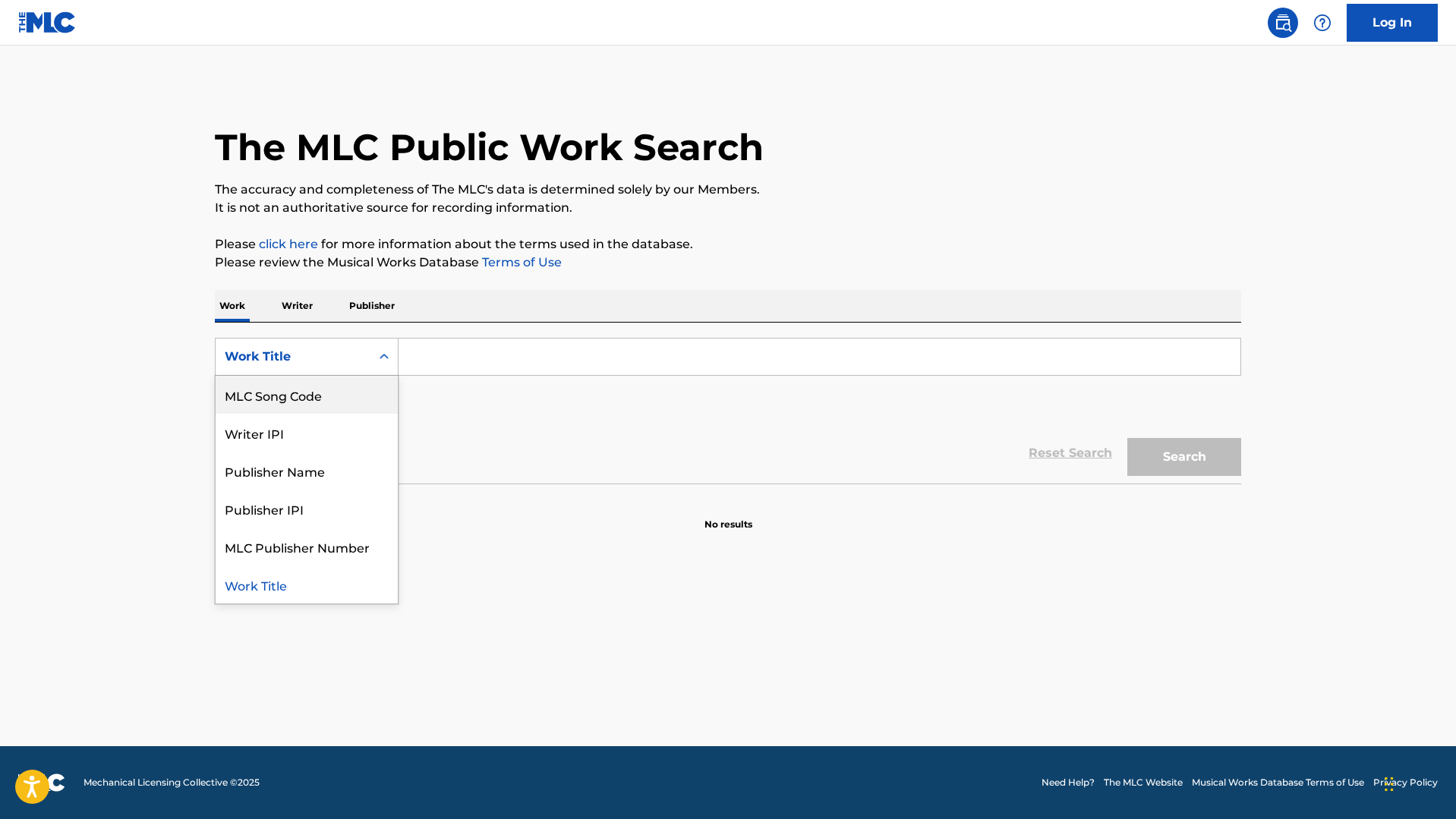
click at [289, 337] on div "SearchWithCriteria28b4220d-5f4c-4128-8595-c7919178b4dc MLC Song Code, 3 of 8. 8…" at bounding box center [728, 403] width 1027 height 161
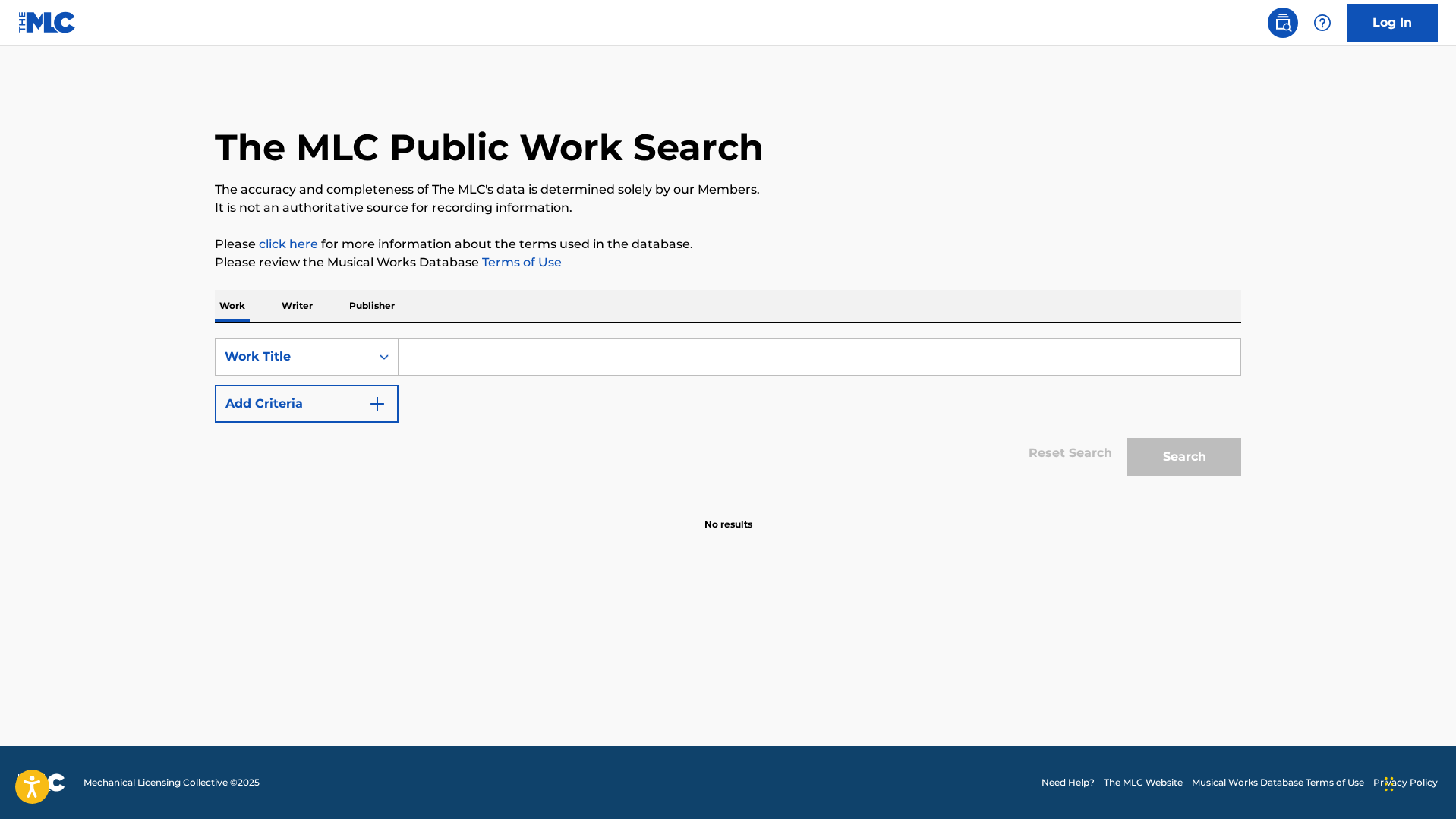
click at [294, 322] on p "Writer" at bounding box center [298, 306] width 41 height 32
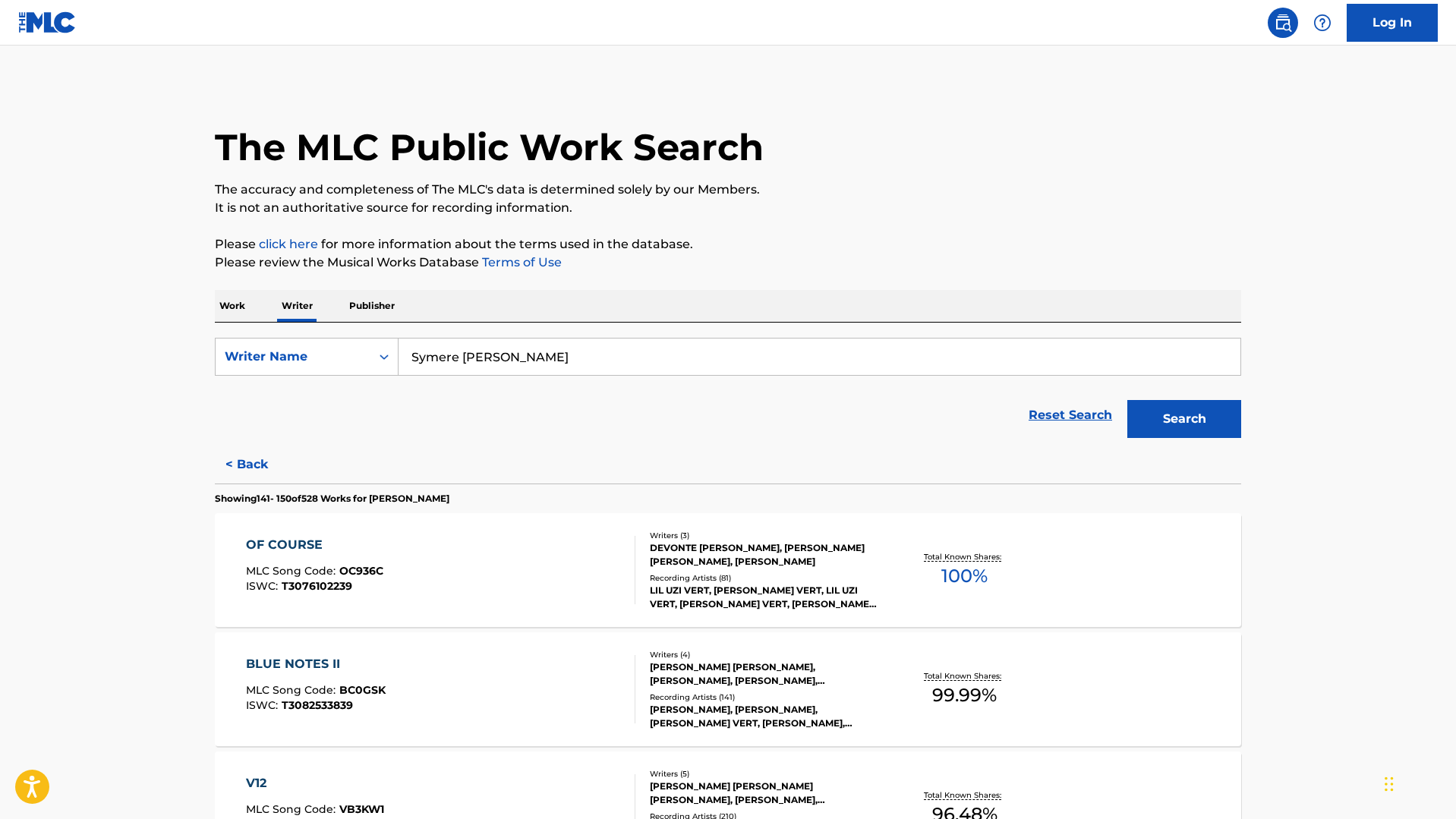
click at [368, 582] on div "ISWC : T3076102239" at bounding box center [315, 586] width 138 height 11
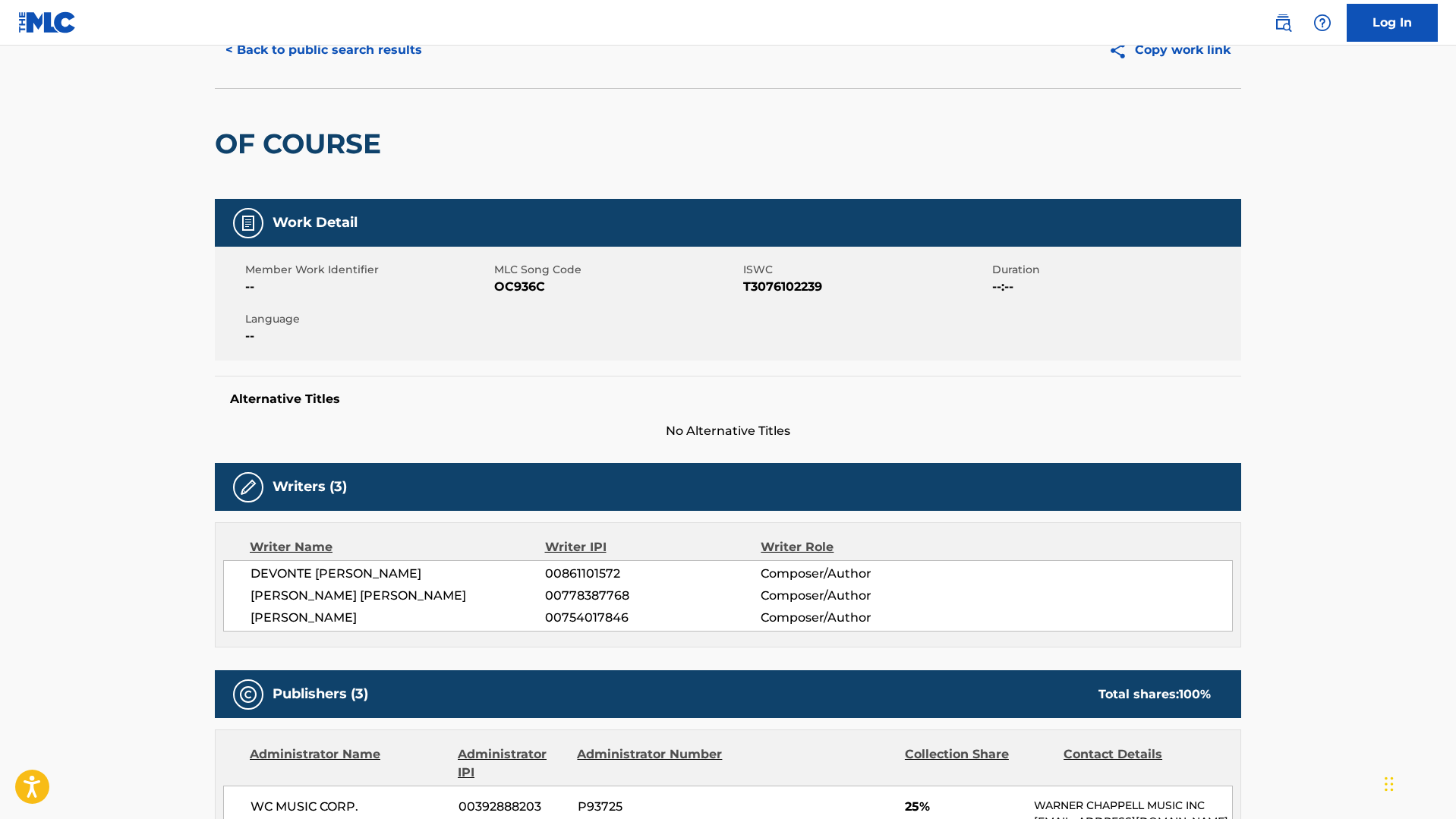
scroll to position [72, 0]
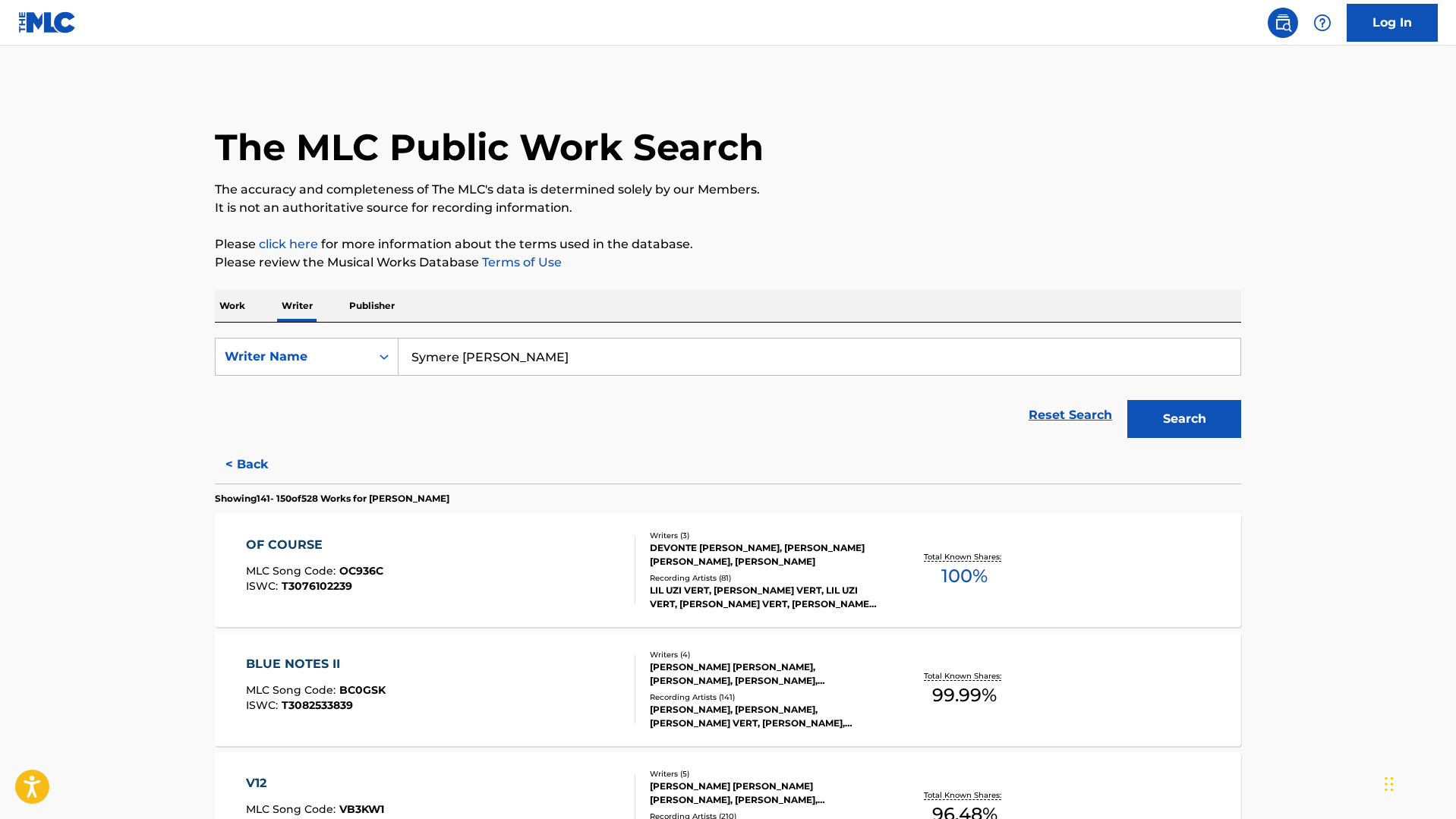
click at [400, 591] on div "OF COURSE MLC Song Code : OC936C ISWC : T3076102239" at bounding box center [441, 570] width 391 height 68
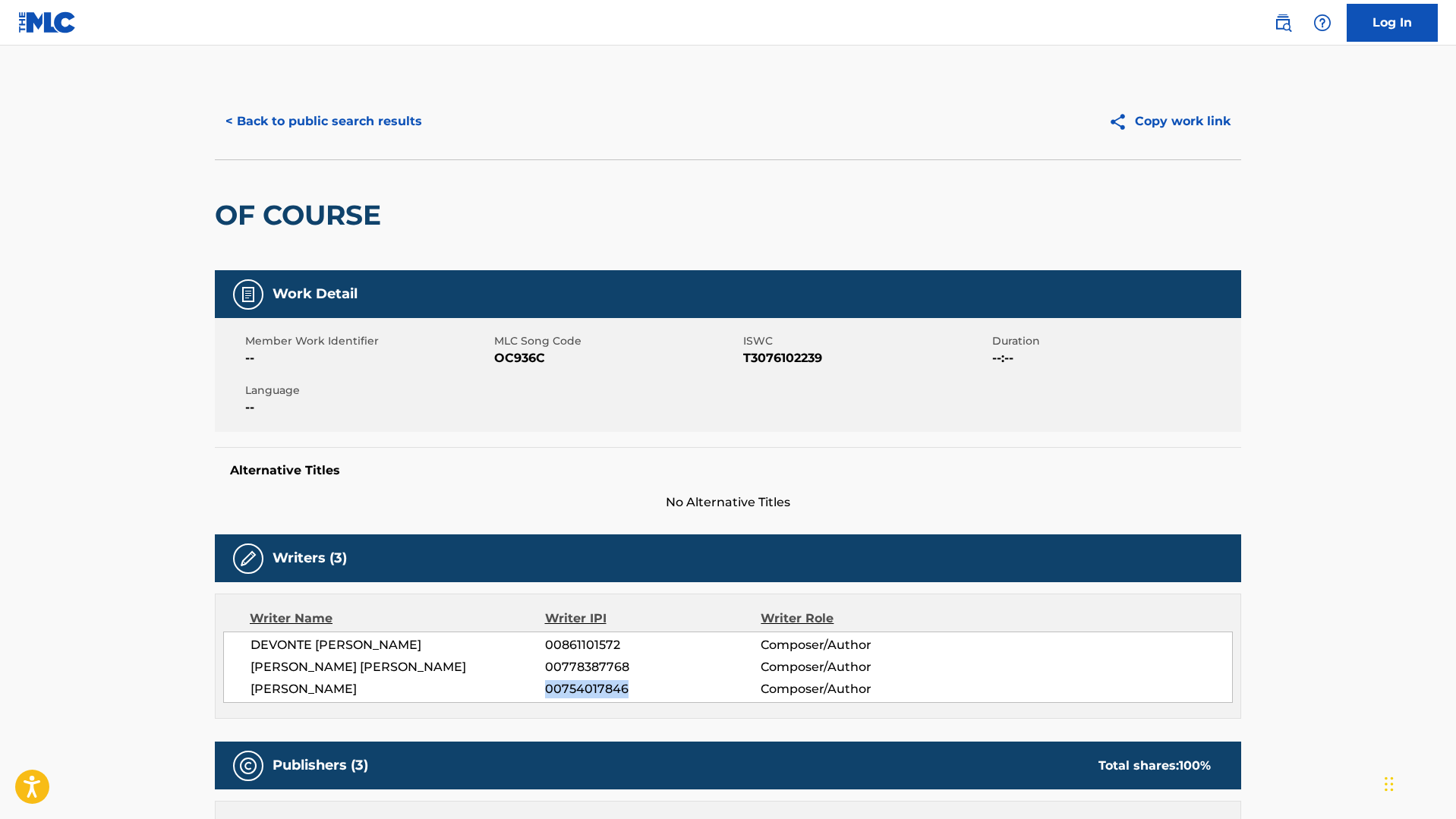
drag, startPoint x: 548, startPoint y: 687, endPoint x: 634, endPoint y: 689, distance: 86.0
click at [634, 689] on span "00754017846" at bounding box center [653, 689] width 216 height 19
copy span "00754017846"
click at [504, 553] on div "Writers (3)" at bounding box center [728, 558] width 1027 height 48
click at [264, 122] on button "< Back to public search results" at bounding box center [323, 121] width 218 height 38
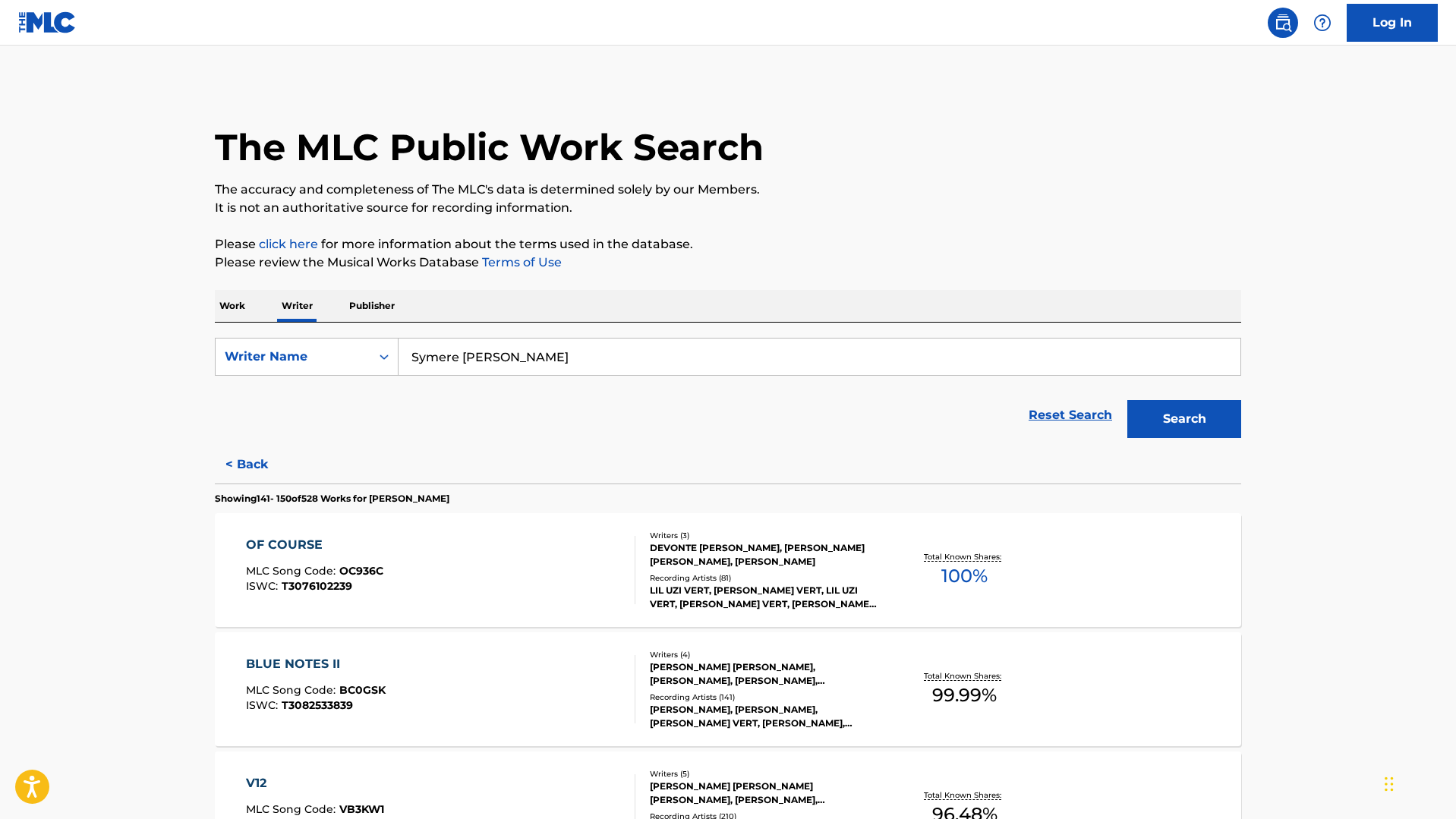
click at [246, 301] on p "Work" at bounding box center [232, 306] width 35 height 32
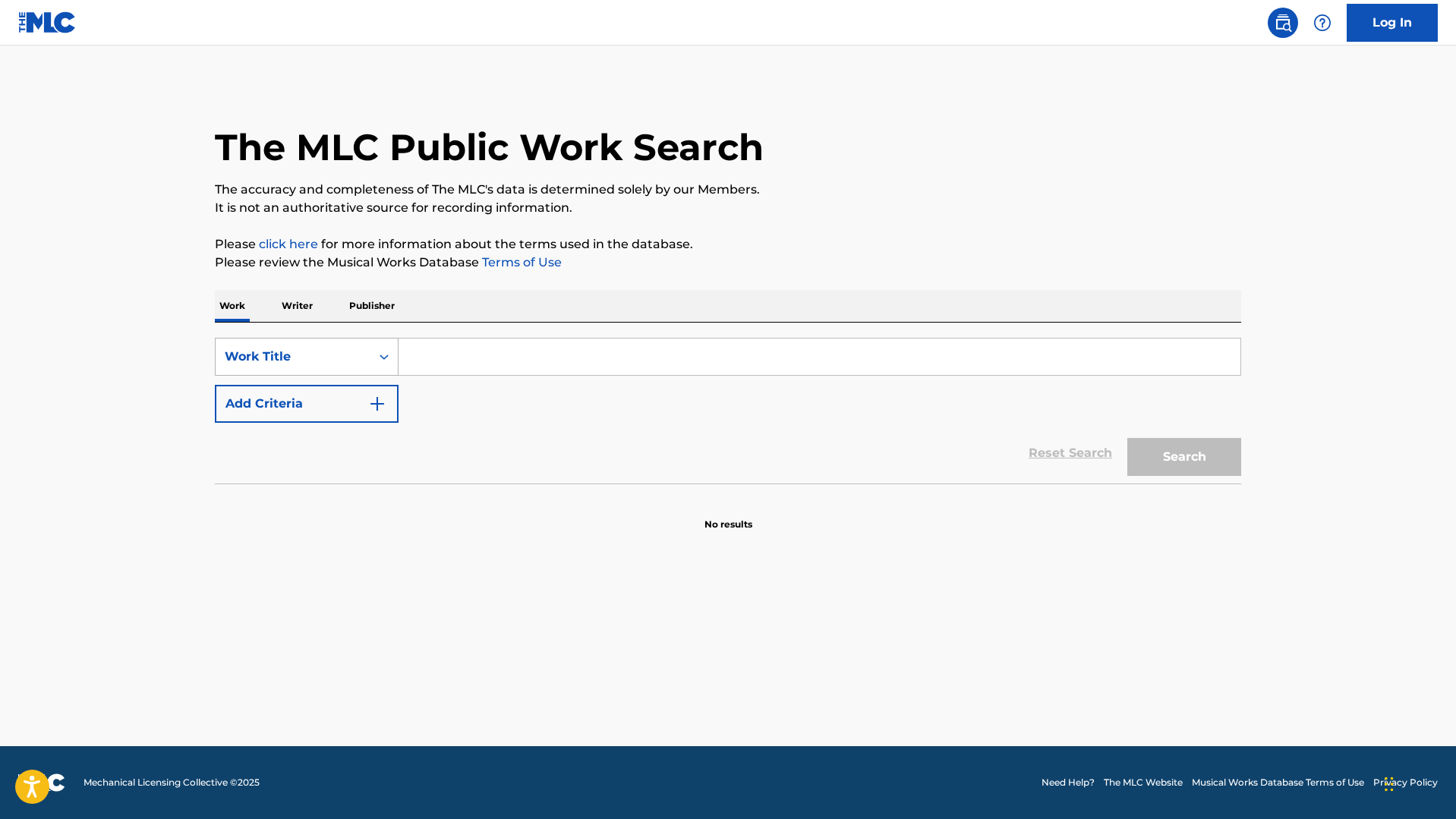
click at [369, 363] on div "Work Title" at bounding box center [292, 357] width 155 height 29
click at [345, 444] on div "Writer IPI" at bounding box center [307, 432] width 182 height 38
click at [459, 359] on input "Search Form" at bounding box center [819, 356] width 842 height 36
paste input "00754017846"
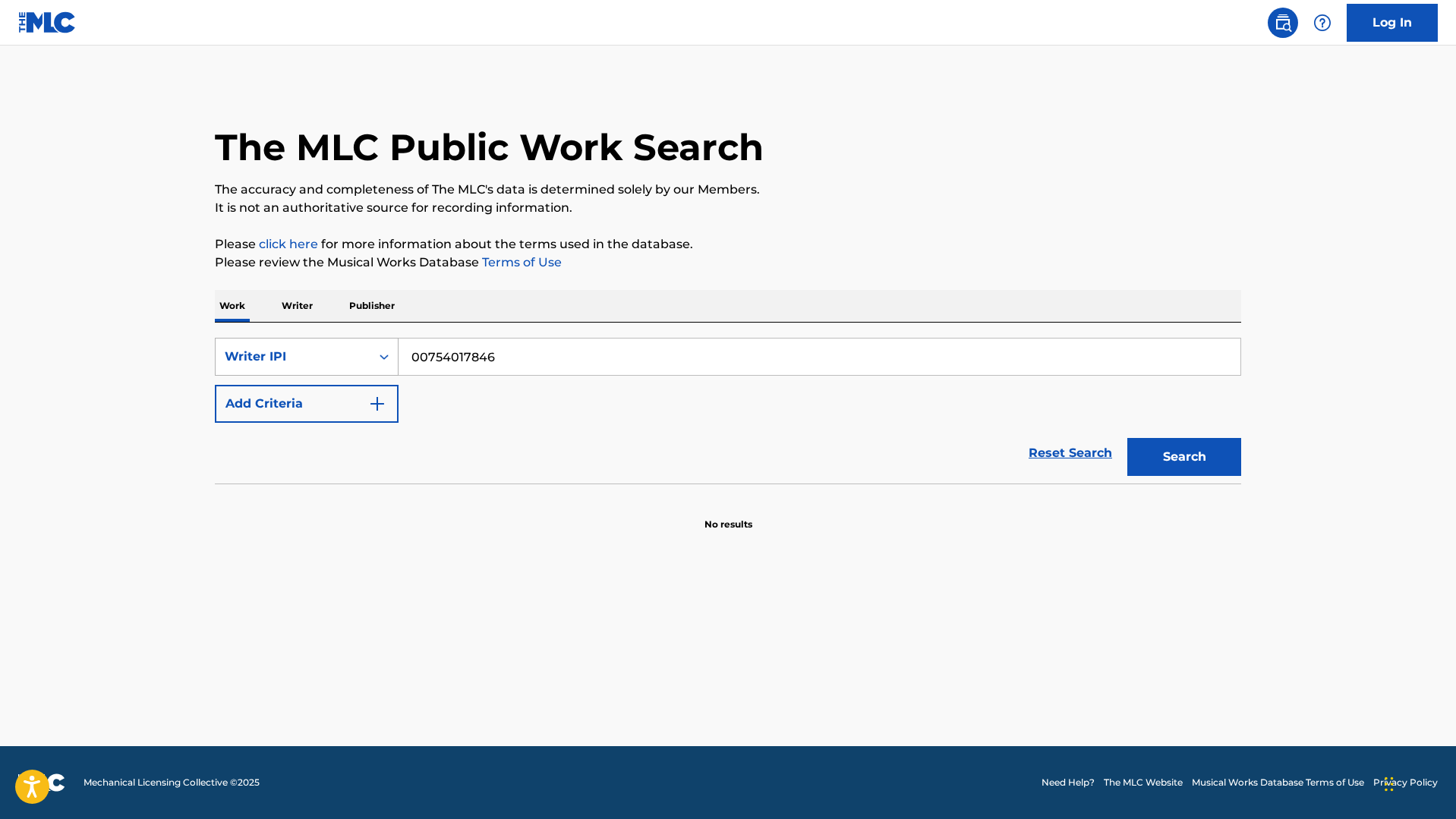
type input "00754017846"
click at [368, 359] on div "Writer IPI" at bounding box center [292, 357] width 155 height 29
click at [495, 407] on div "SearchWithCriteriab7940ee6-8fa5-40c6-a692-35764bb7dbb1 Writer IPI selected, 8 o…" at bounding box center [728, 380] width 1027 height 85
click at [1175, 464] on button "Search" at bounding box center [1184, 457] width 114 height 38
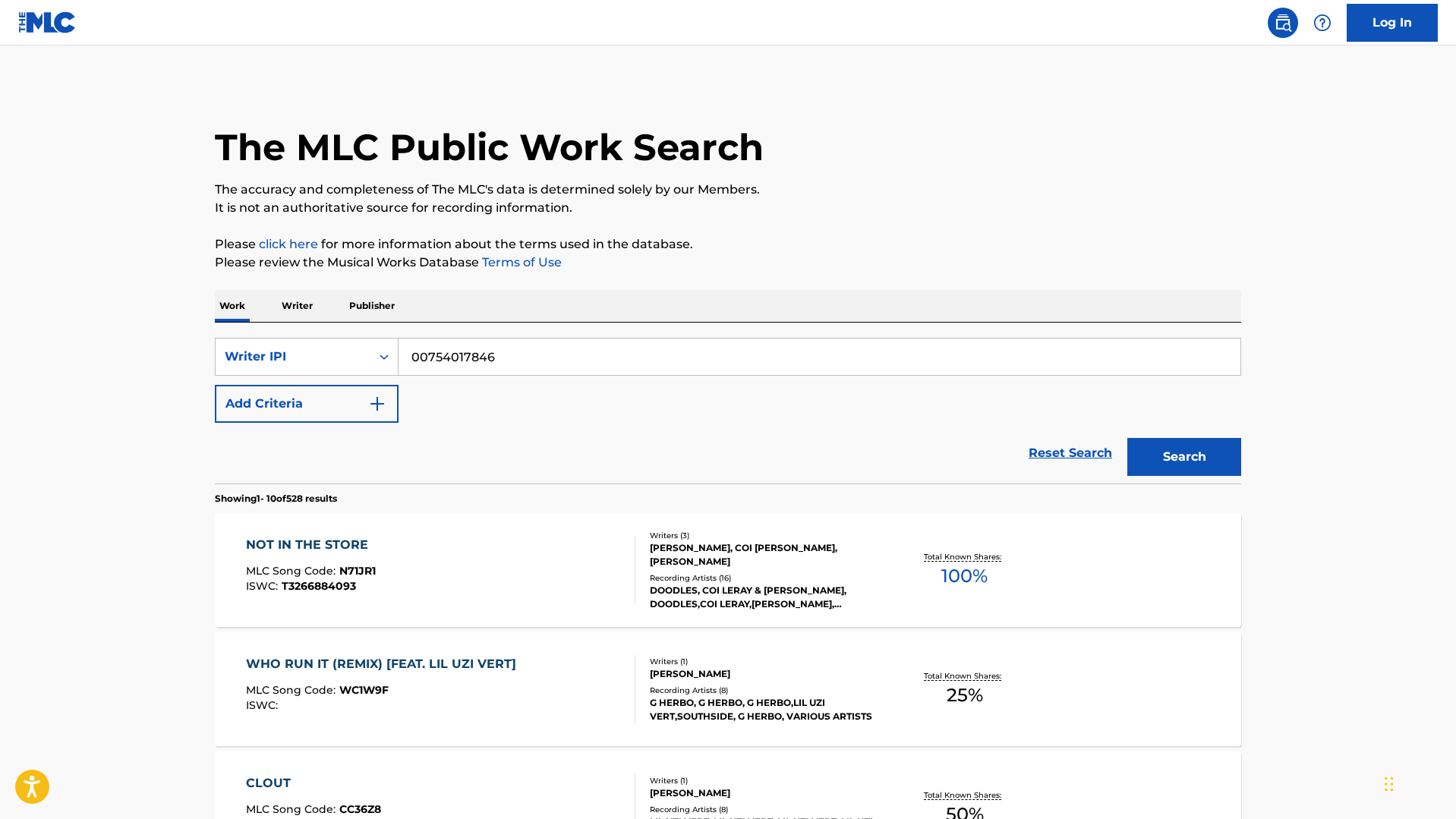
click at [318, 406] on button "Add Criteria" at bounding box center [307, 404] width 184 height 38
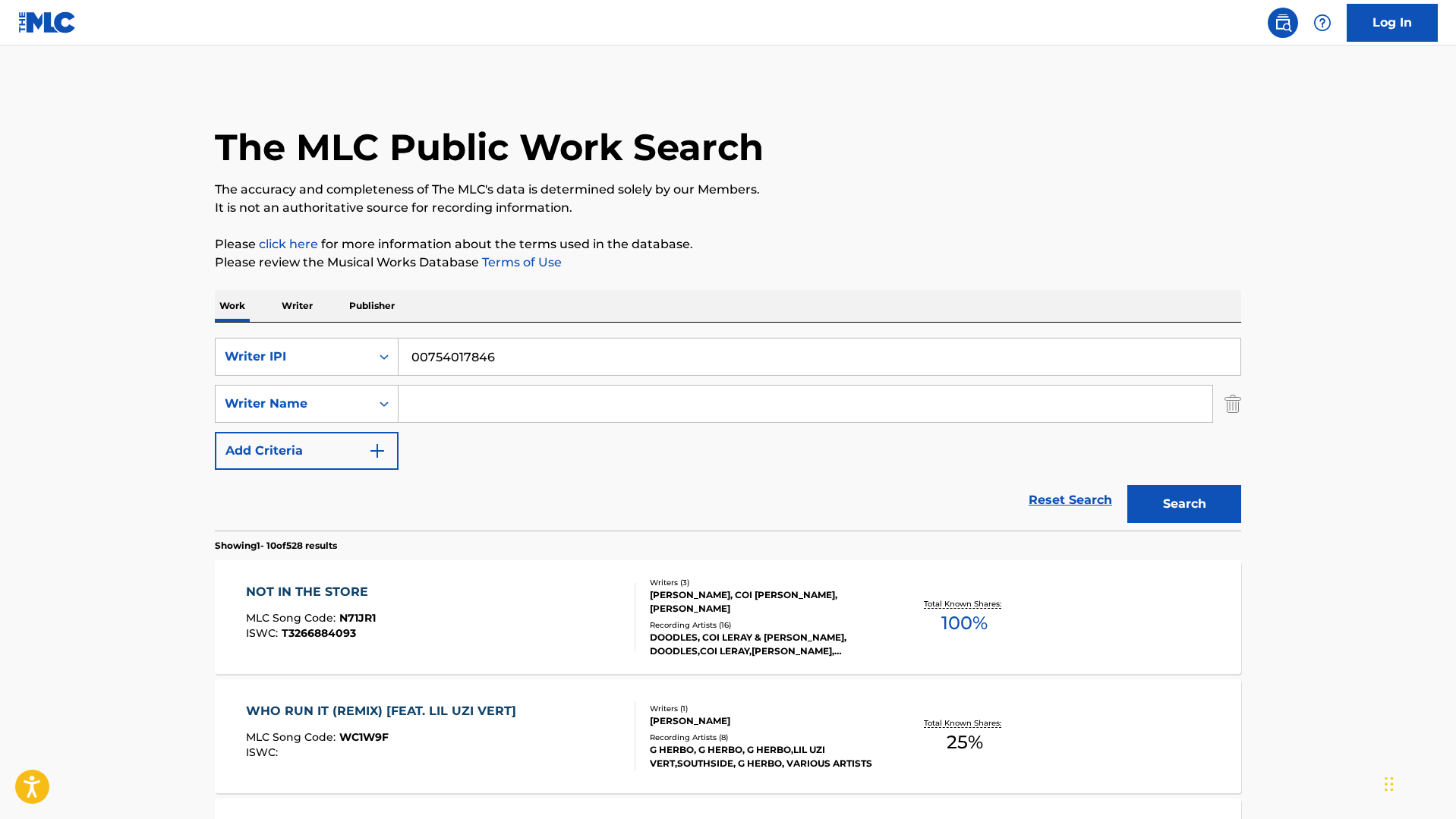
click at [489, 407] on input "Search Form" at bounding box center [805, 404] width 814 height 36
type input "XO Tour Llif3"
click at [1185, 504] on button "Search" at bounding box center [1184, 504] width 114 height 38
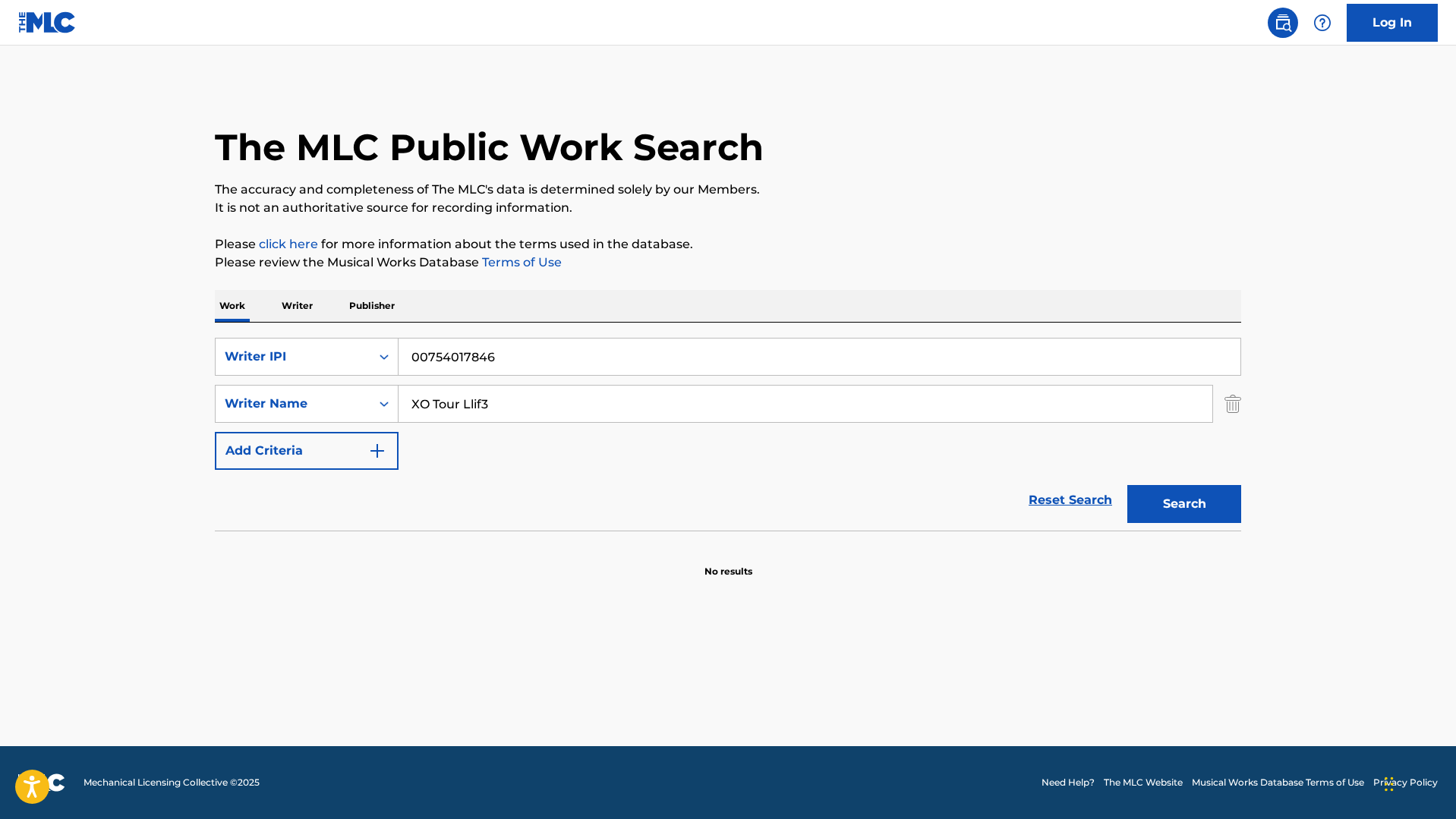
click at [1185, 504] on button "Search" at bounding box center [1184, 504] width 114 height 38
click at [374, 406] on div "Search Form" at bounding box center [383, 404] width 27 height 27
click at [364, 408] on div "Writer Name" at bounding box center [292, 404] width 155 height 29
click at [1218, 408] on div "SearchWithCriteria9d36c4a8-e756-4d7a-827f-99c54d24d8bb Writer Name XO Tour Llif3" at bounding box center [728, 404] width 1027 height 38
click at [1233, 408] on img "Search Form" at bounding box center [1232, 404] width 17 height 38
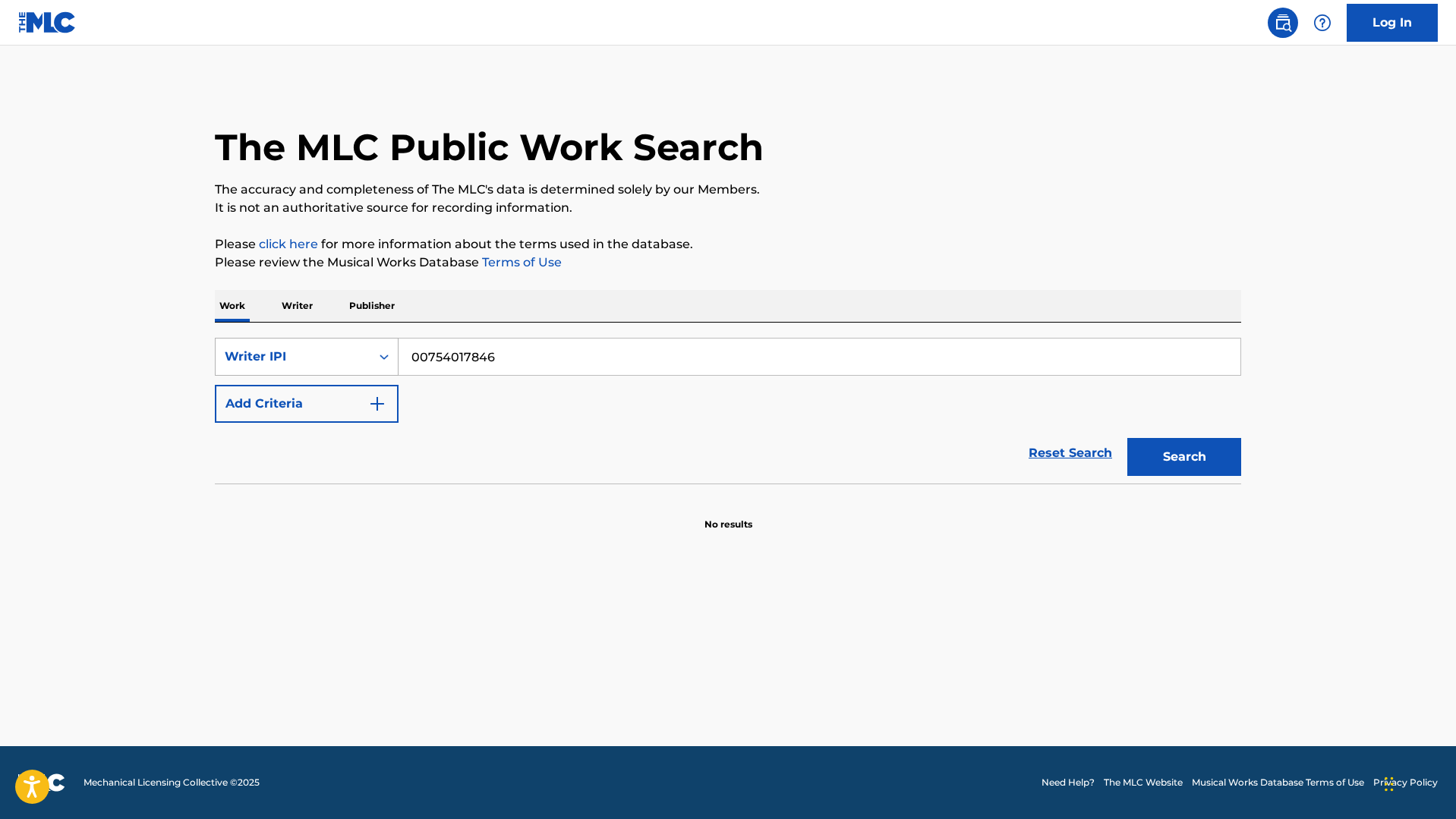
click at [380, 357] on icon "Search Form" at bounding box center [383, 356] width 15 height 15
click at [1155, 454] on button "Search" at bounding box center [1184, 457] width 114 height 38
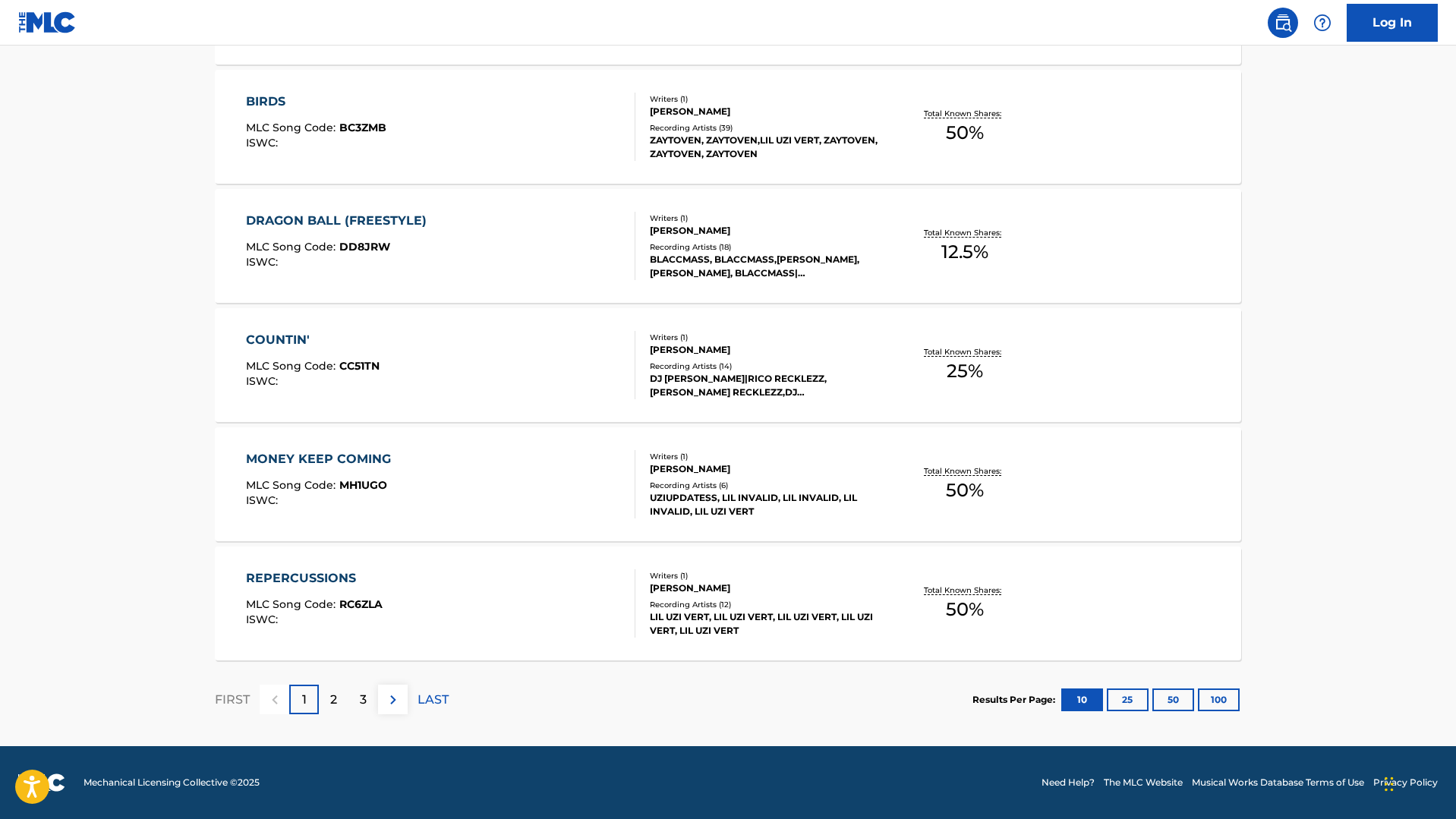
scroll to position [1039, 0]
click at [391, 707] on img at bounding box center [393, 700] width 19 height 19
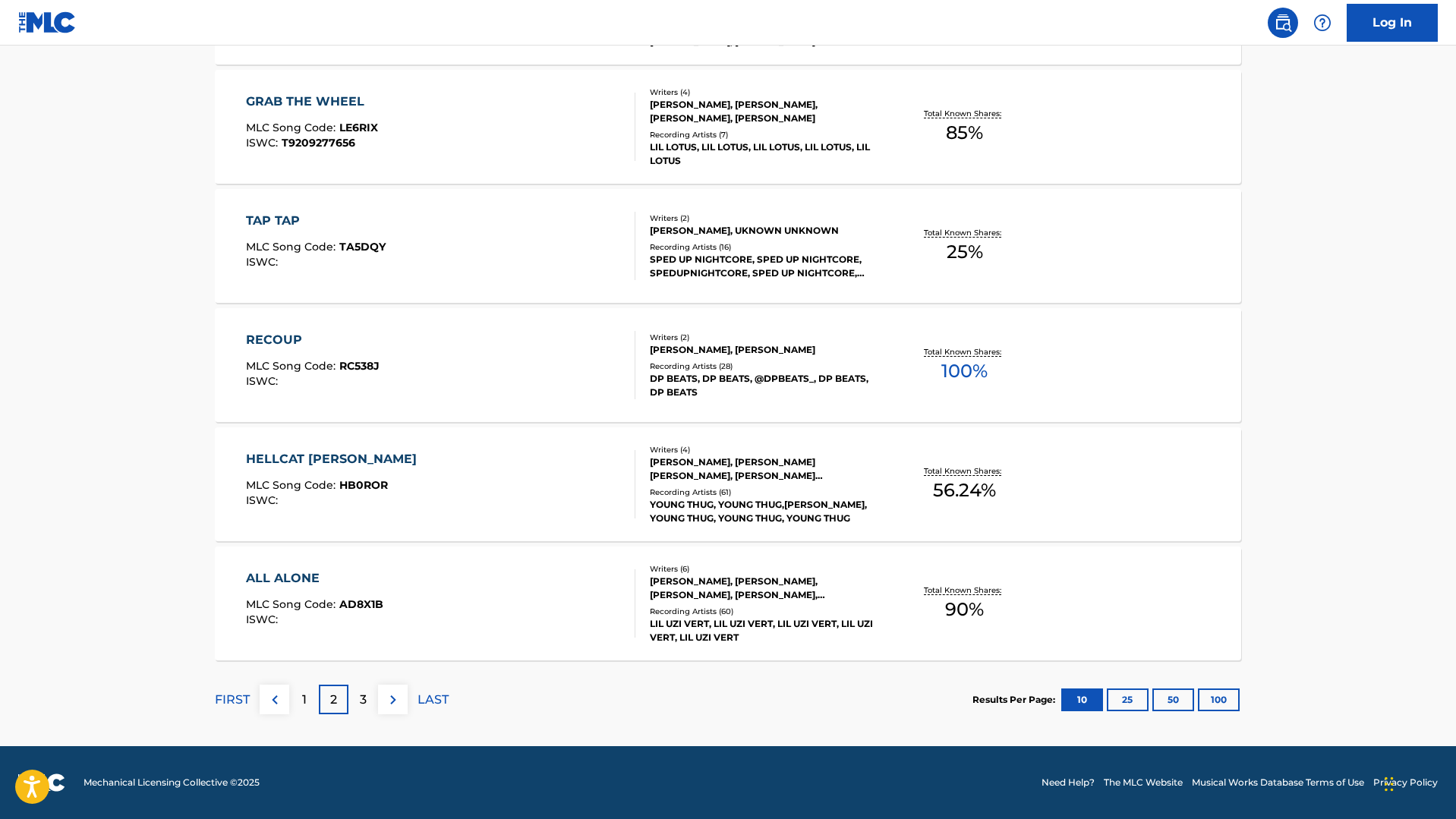
click at [428, 694] on p "LAST" at bounding box center [433, 700] width 31 height 19
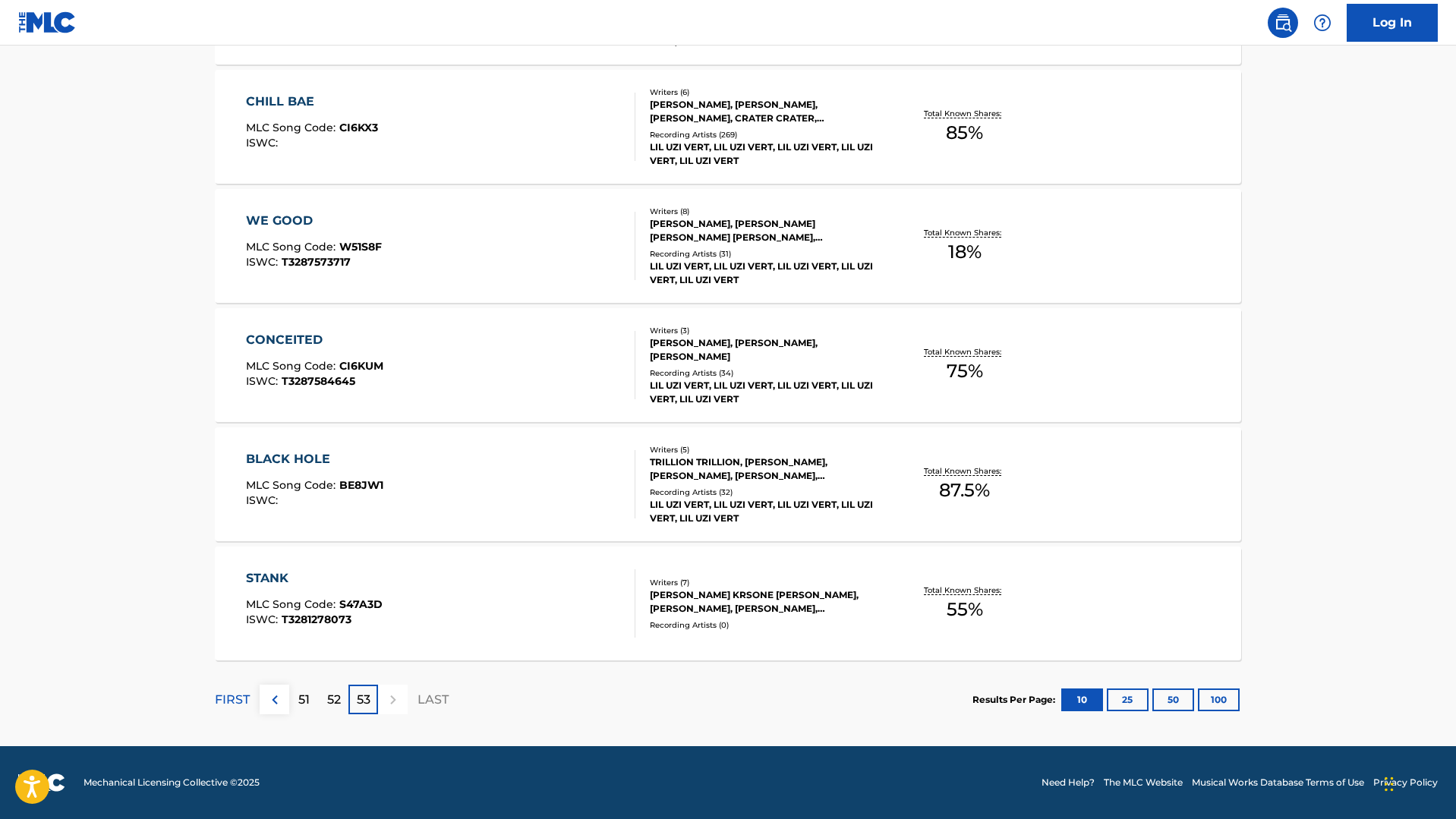
scroll to position [801, 0]
click at [338, 697] on p "52" at bounding box center [333, 700] width 13 height 19
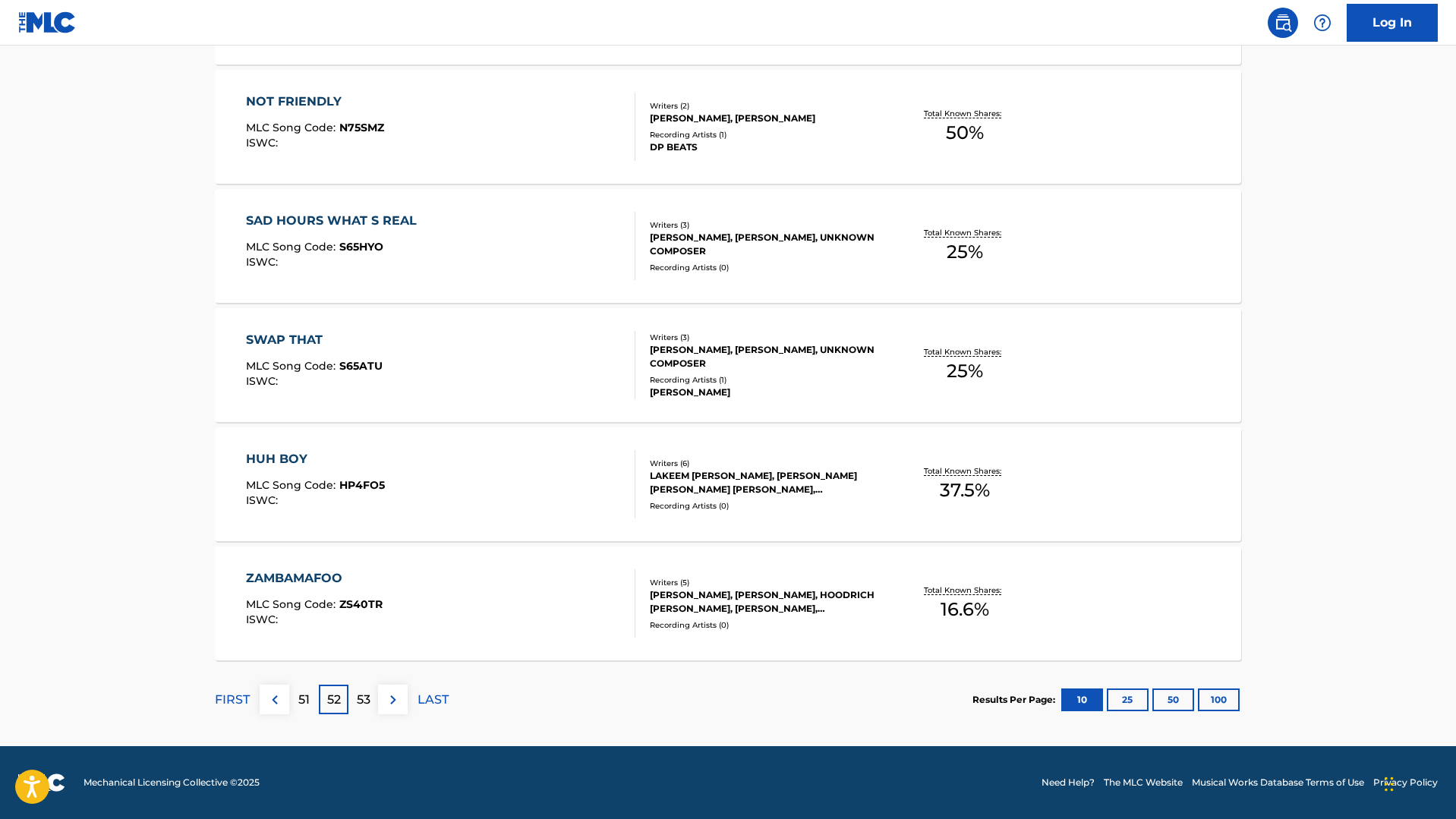
scroll to position [1039, 0]
